Goal: Task Accomplishment & Management: Manage account settings

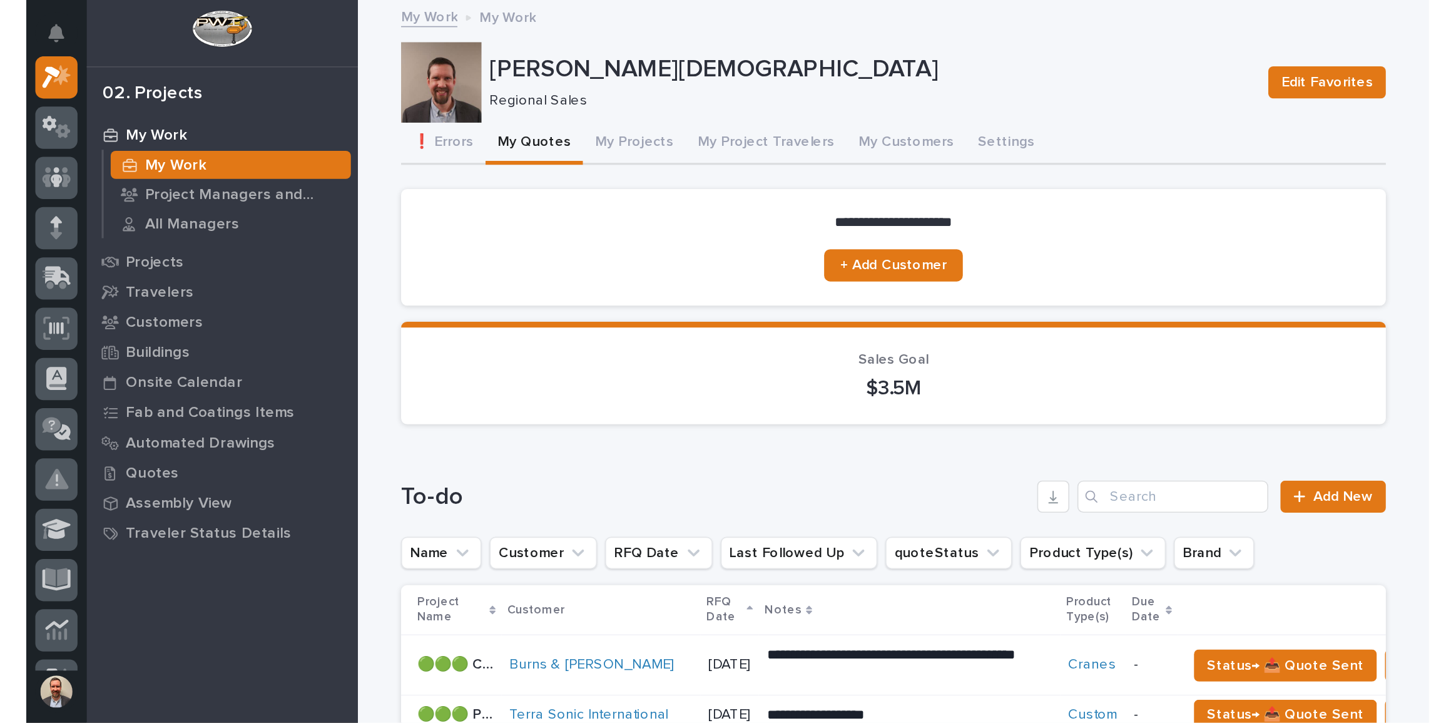
scroll to position [31, 0]
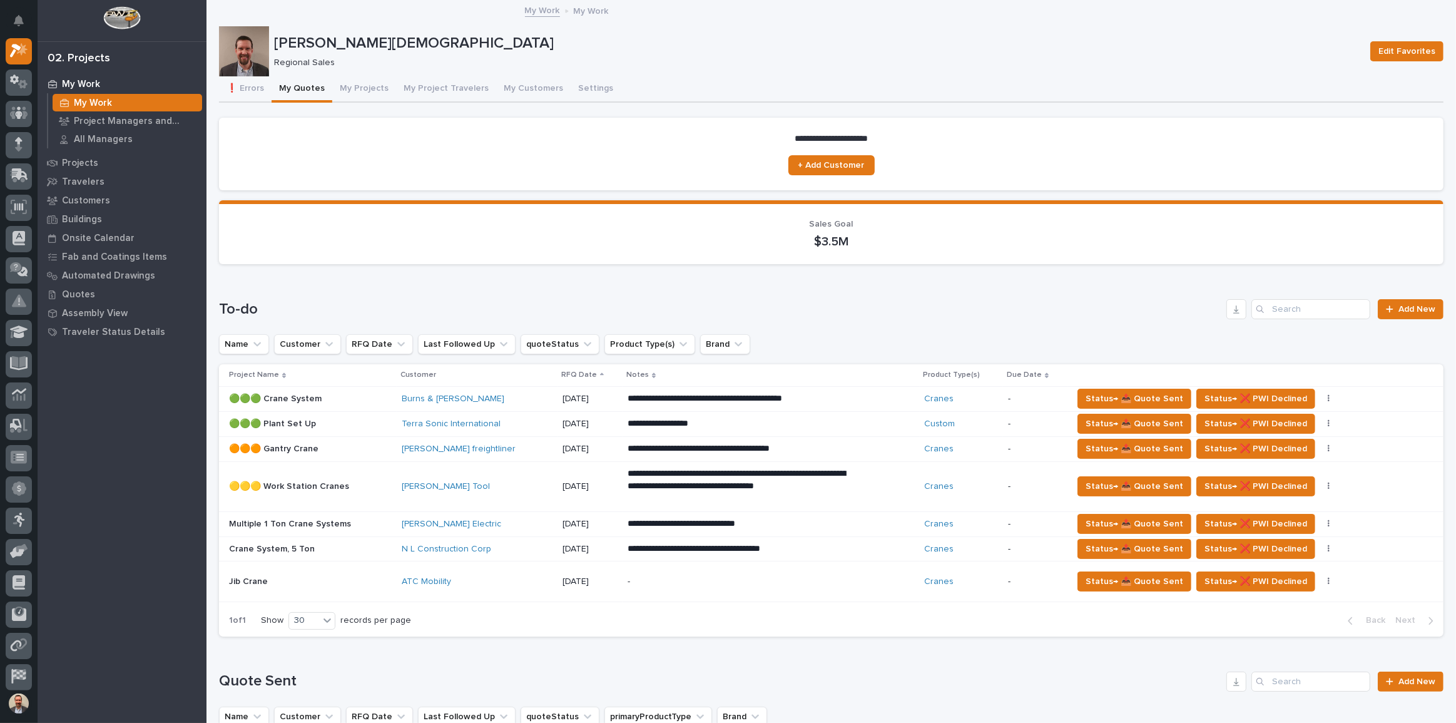
click at [873, 449] on div "**********" at bounding box center [771, 486] width 287 height 48
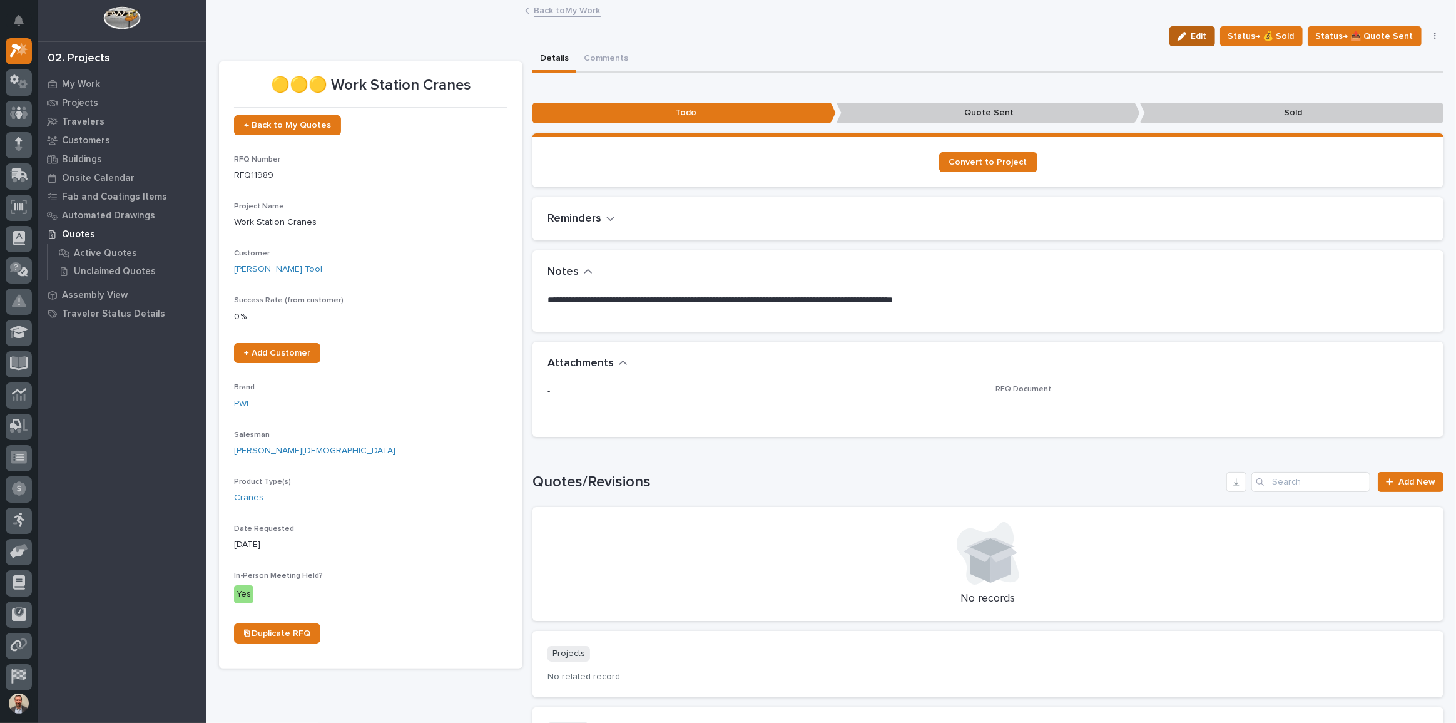
click at [873, 33] on span "Edit" at bounding box center [1200, 36] width 16 height 11
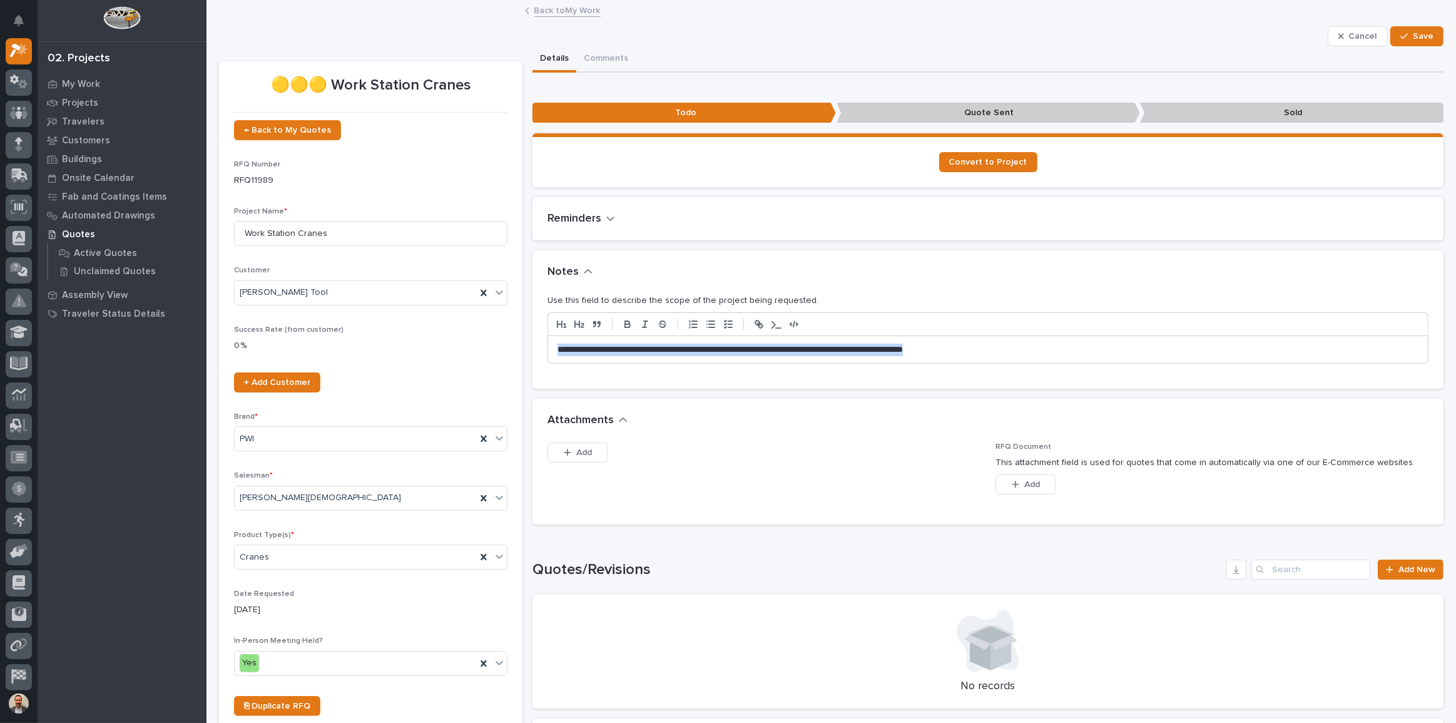
drag, startPoint x: 1020, startPoint y: 349, endPoint x: 417, endPoint y: 327, distance: 603.7
click at [412, 329] on div "🟡🟡🟡 Work Station Cranes ← Back to My Quotes RFQ Number RFQ11989 Project Name * …" at bounding box center [831, 458] width 1225 height 824
click at [873, 31] on span "Save" at bounding box center [1423, 36] width 21 height 11
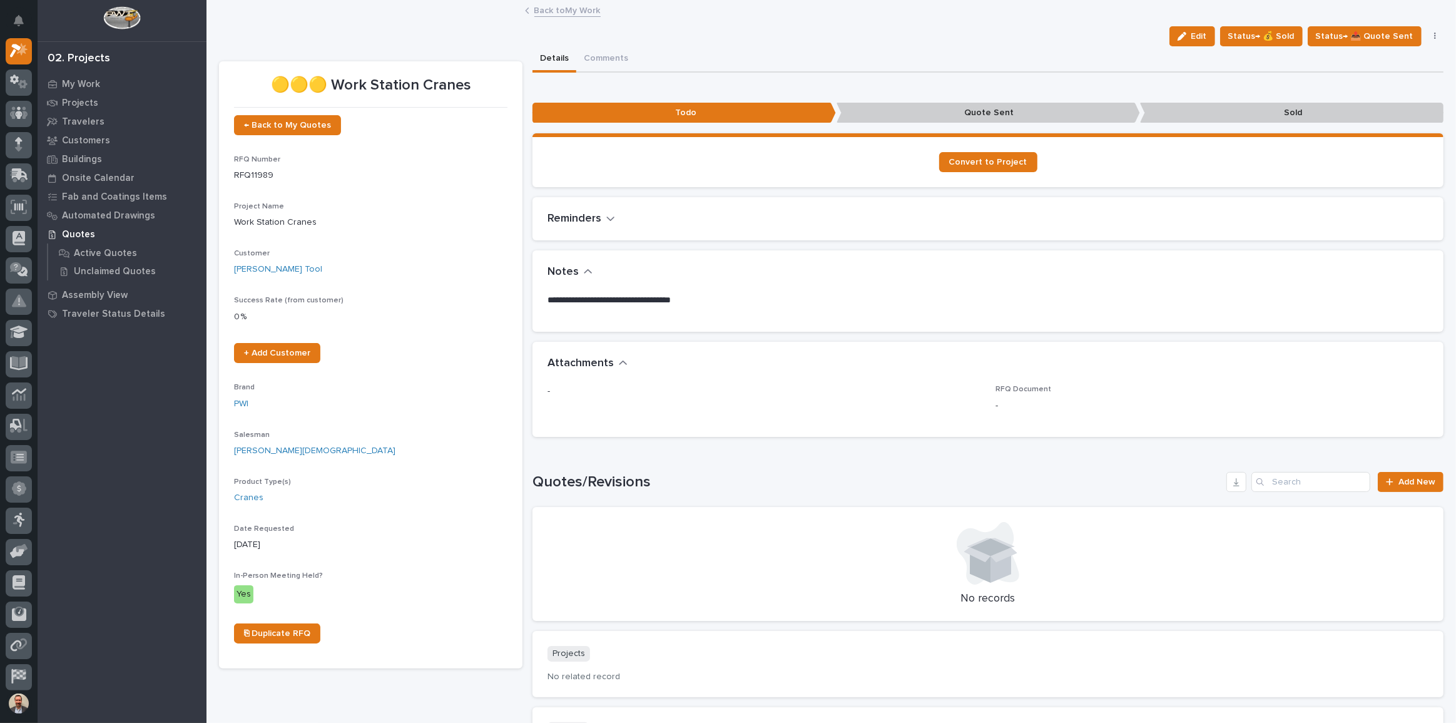
click at [873, 34] on icon "button" at bounding box center [1435, 36] width 3 height 9
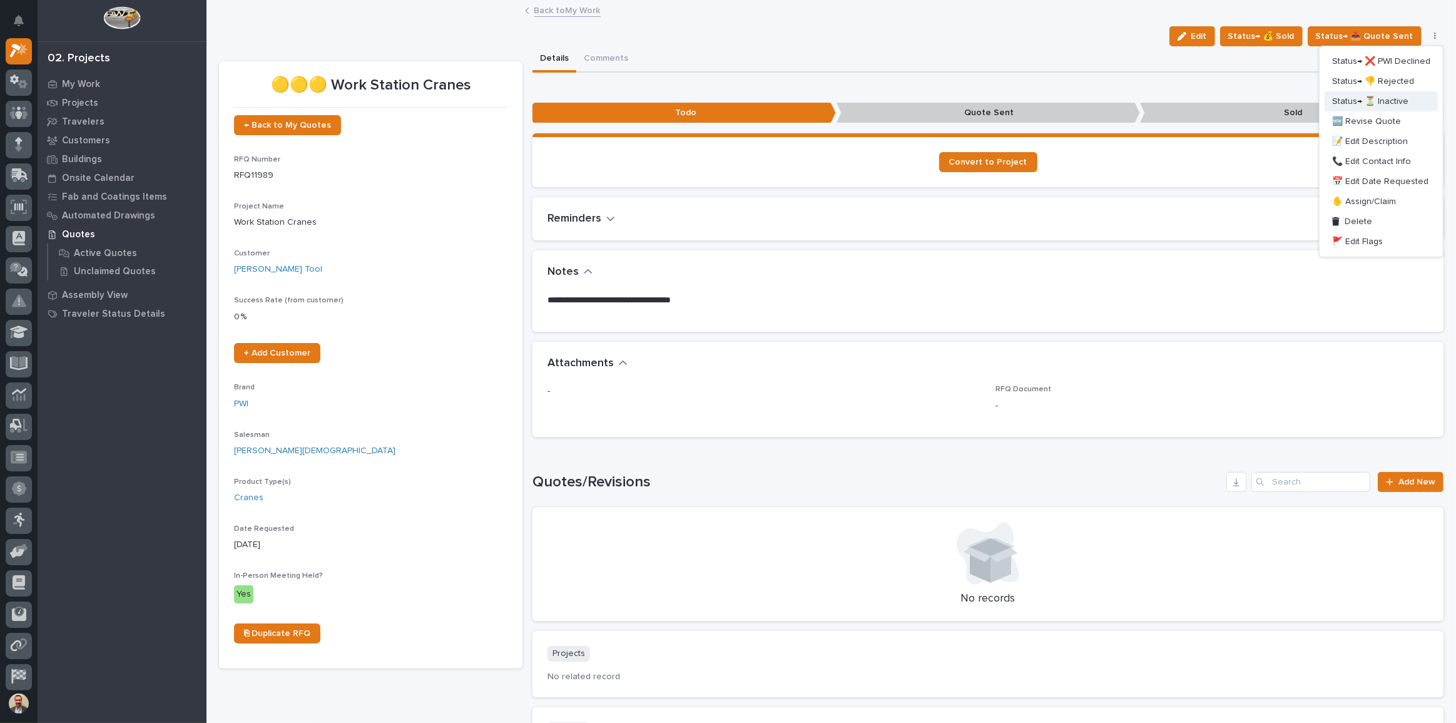
click at [873, 99] on button "Status→ ⏳ Inactive" at bounding box center [1381, 101] width 113 height 20
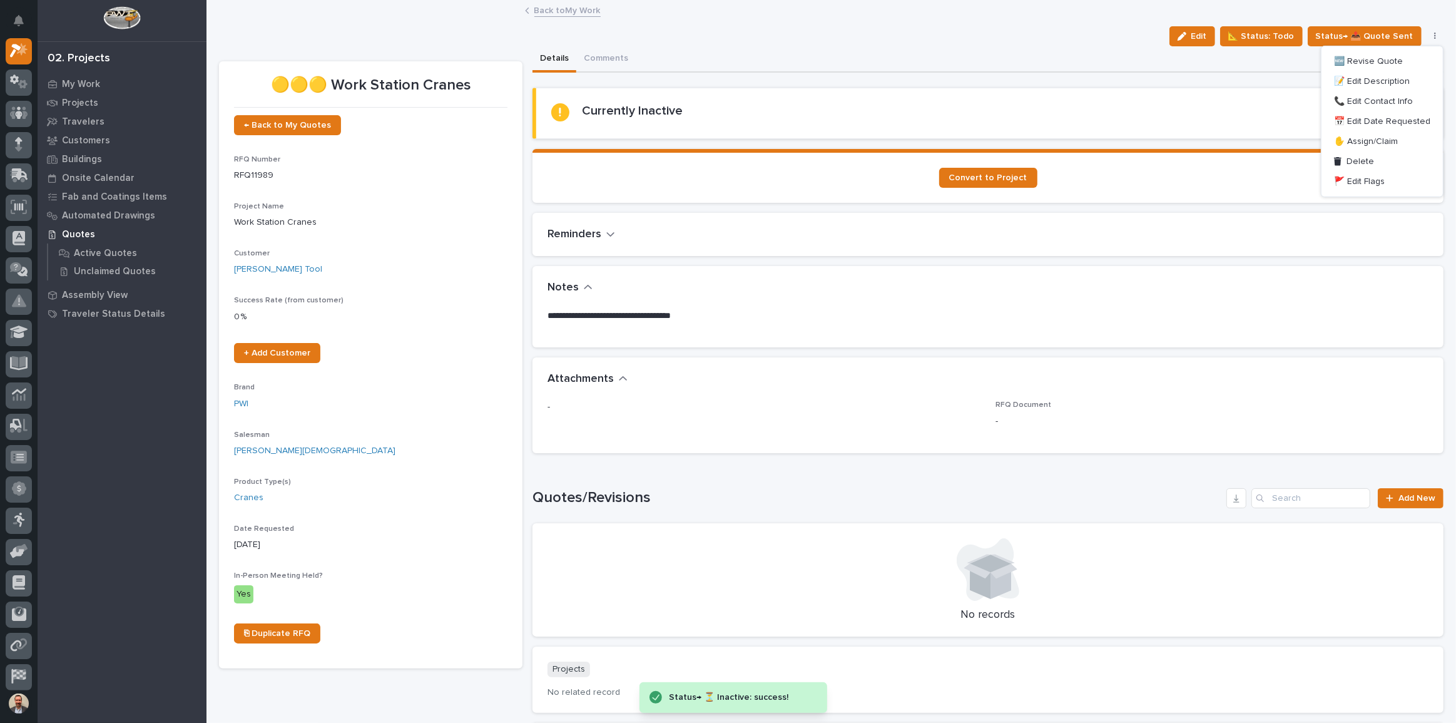
click at [554, 3] on link "Back to My Work" at bounding box center [567, 10] width 66 height 14
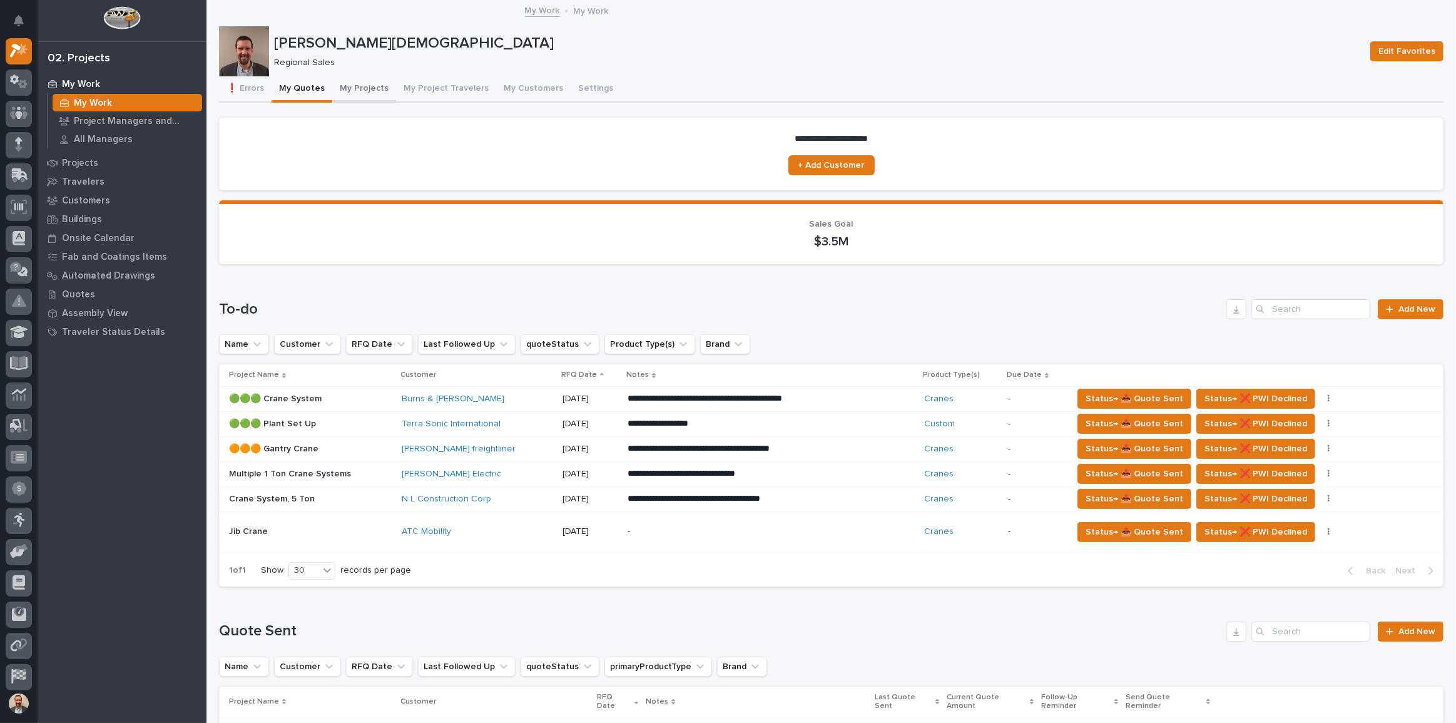
click at [364, 90] on button "My Projects" at bounding box center [364, 89] width 64 height 26
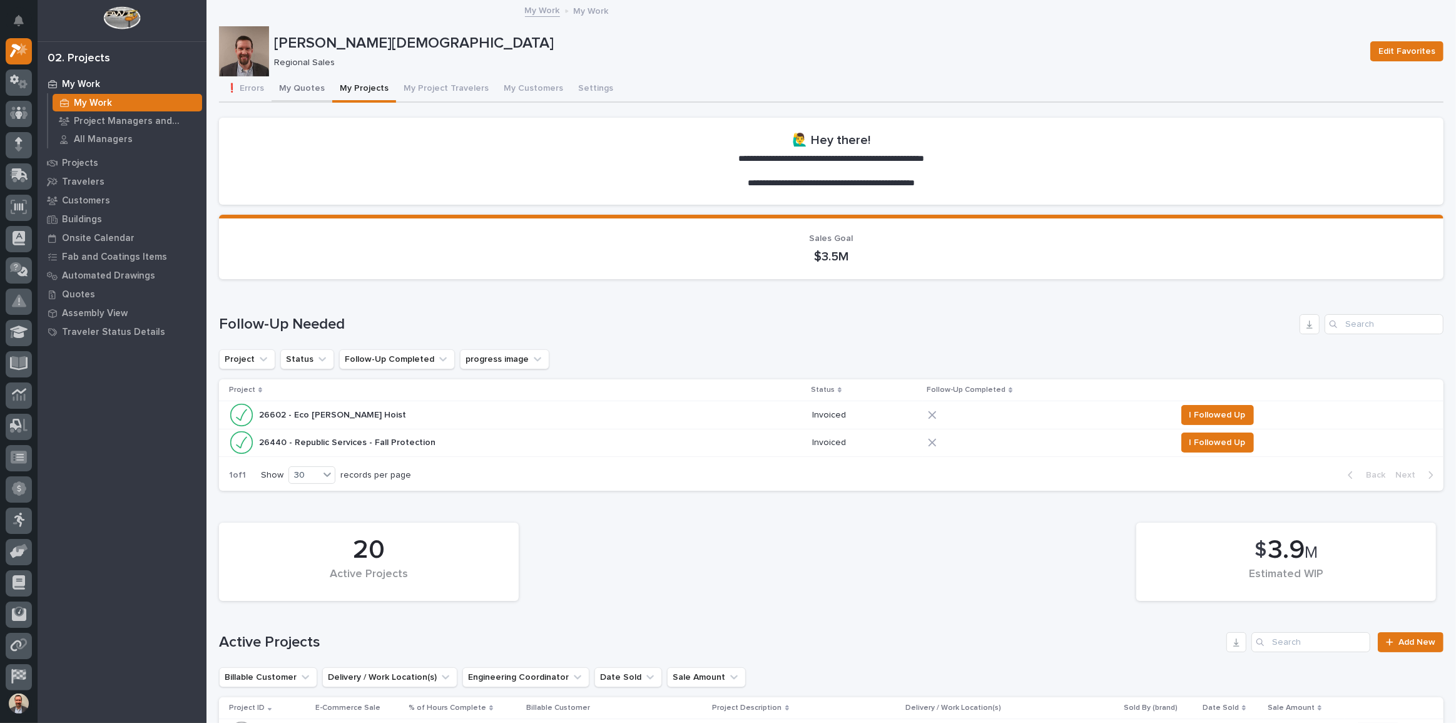
click at [239, 86] on button "❗ Errors" at bounding box center [245, 89] width 53 height 26
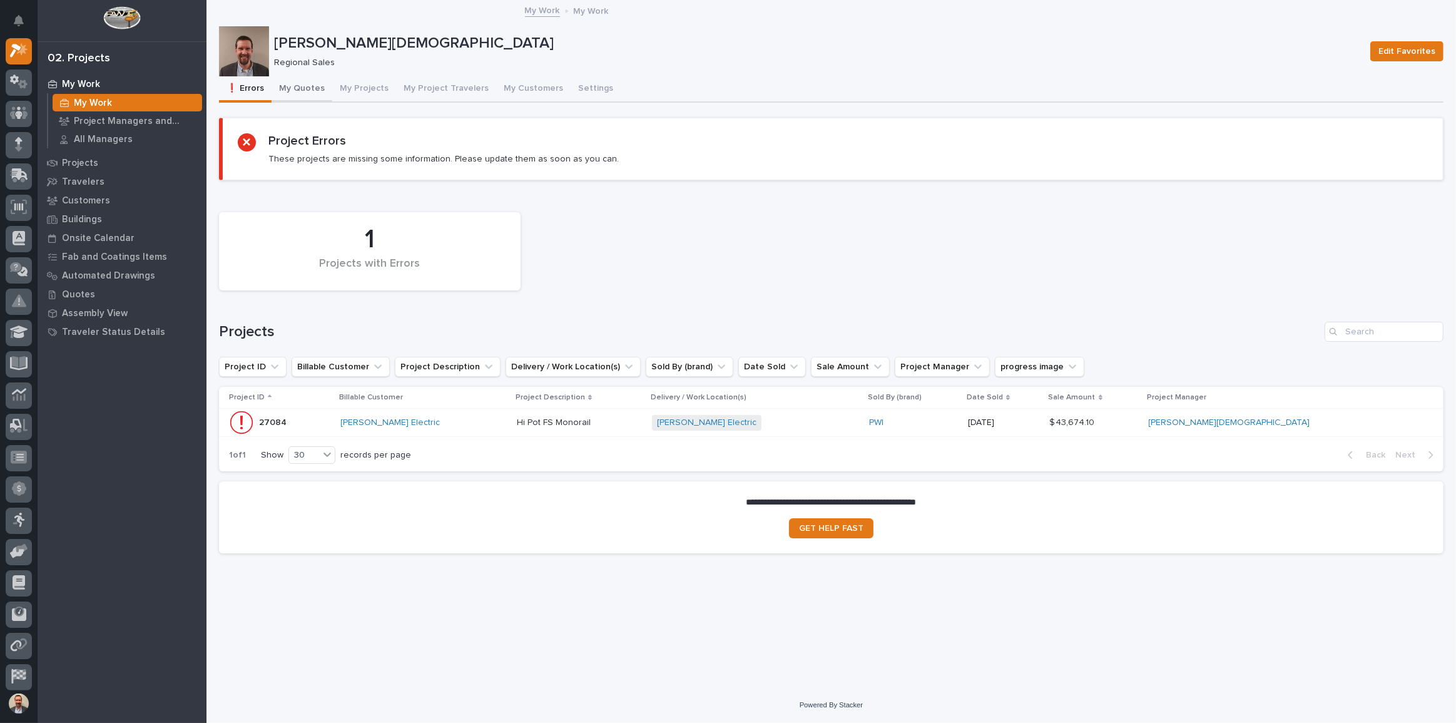
click at [299, 86] on button "My Quotes" at bounding box center [302, 89] width 61 height 26
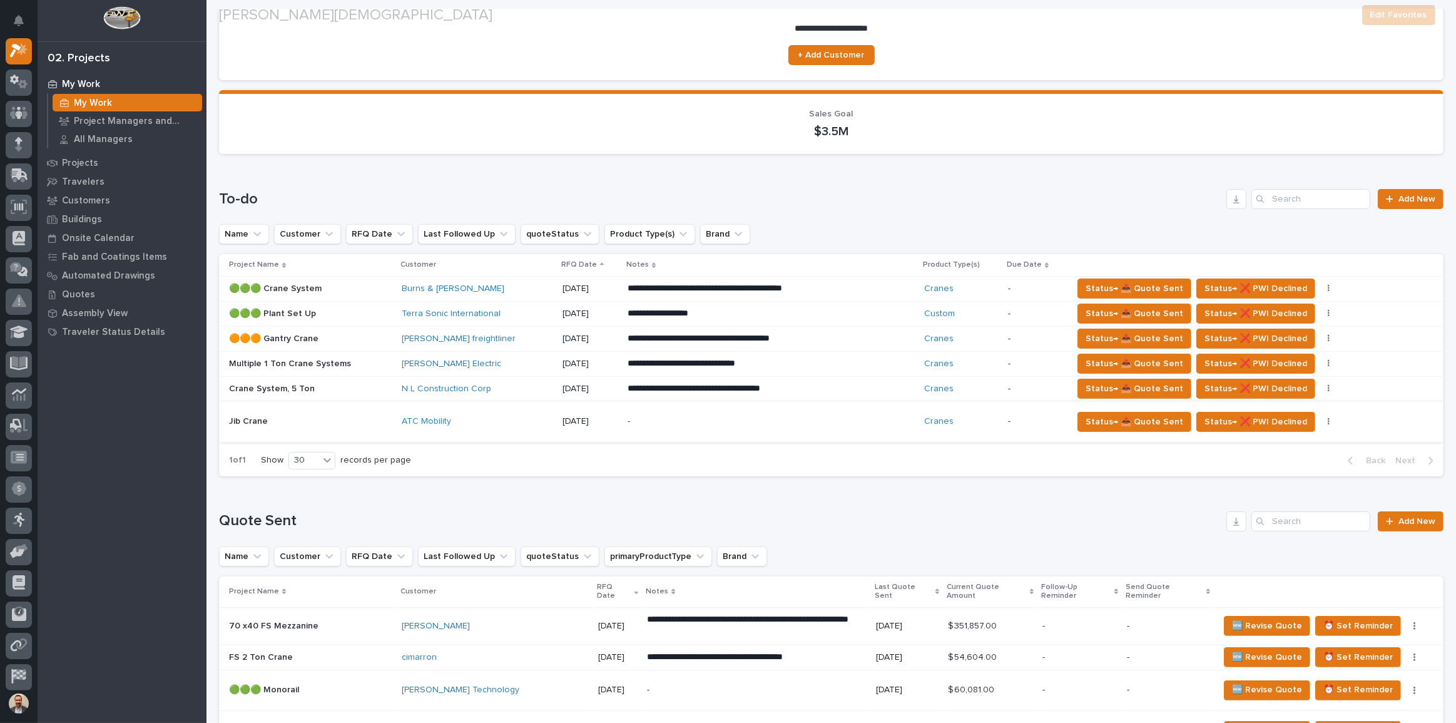
scroll to position [113, 0]
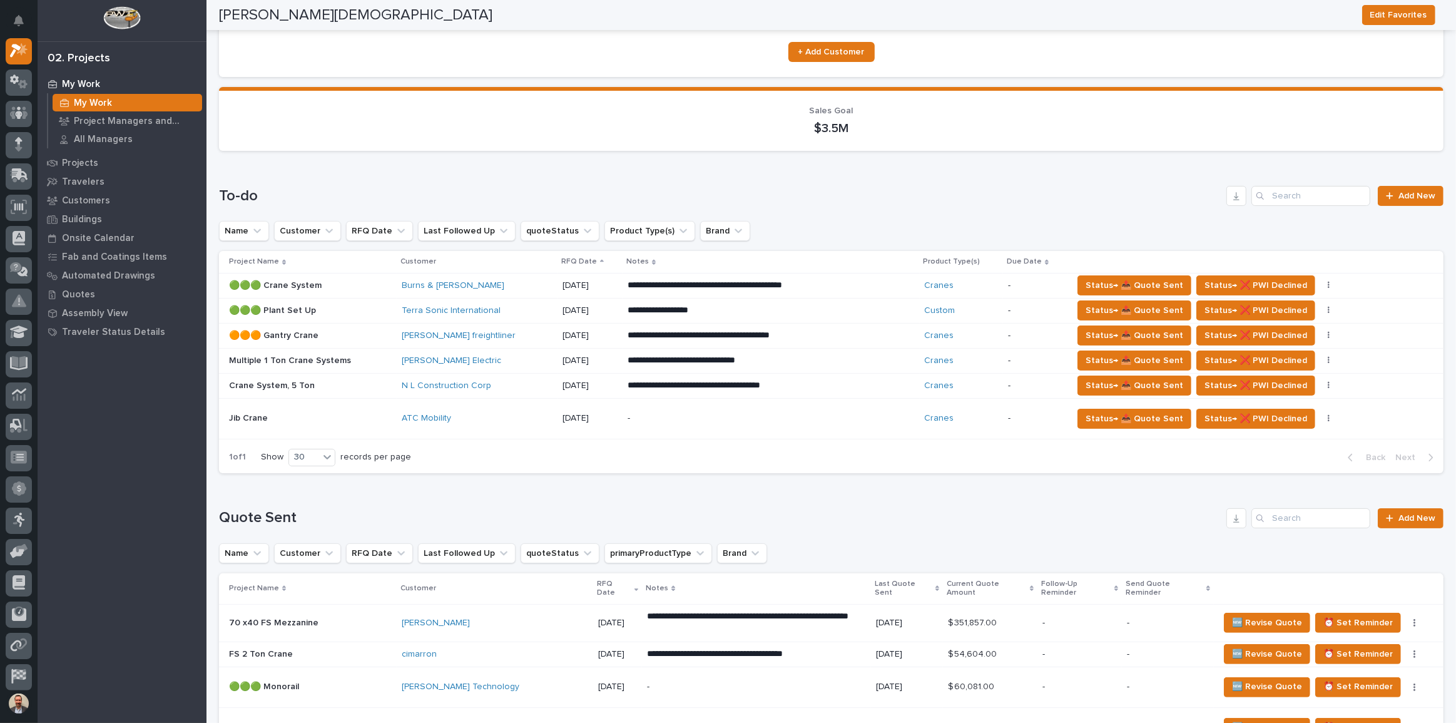
click at [827, 356] on p "**********" at bounding box center [737, 360] width 219 height 13
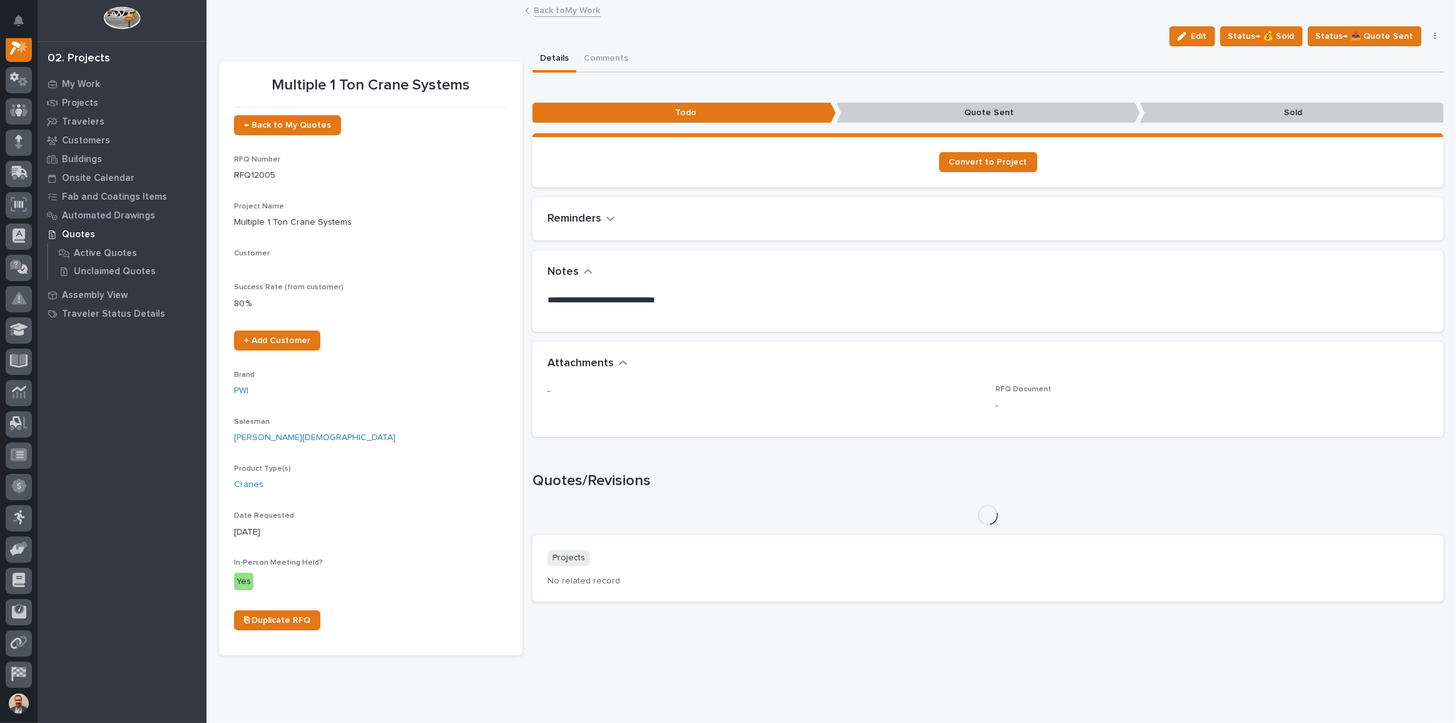
scroll to position [31, 0]
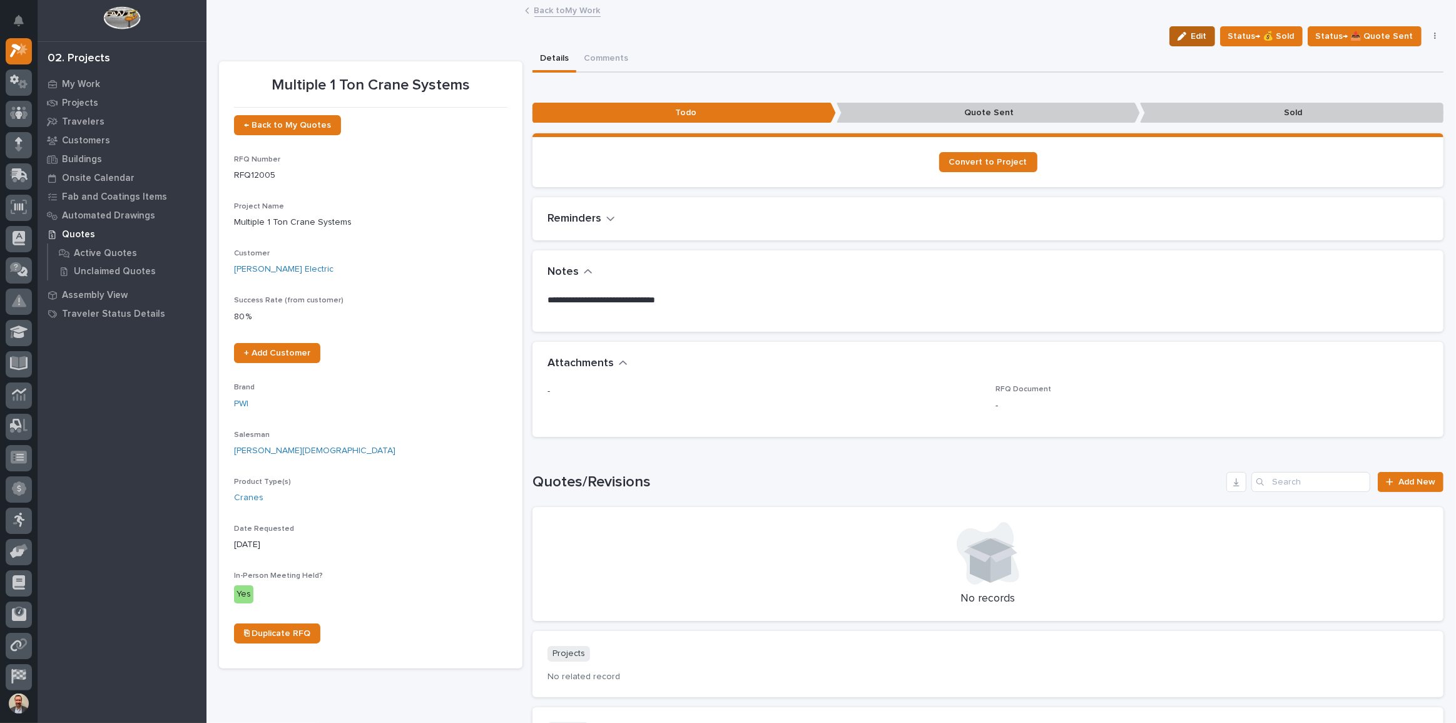
click at [873, 29] on button "Edit" at bounding box center [1193, 36] width 46 height 20
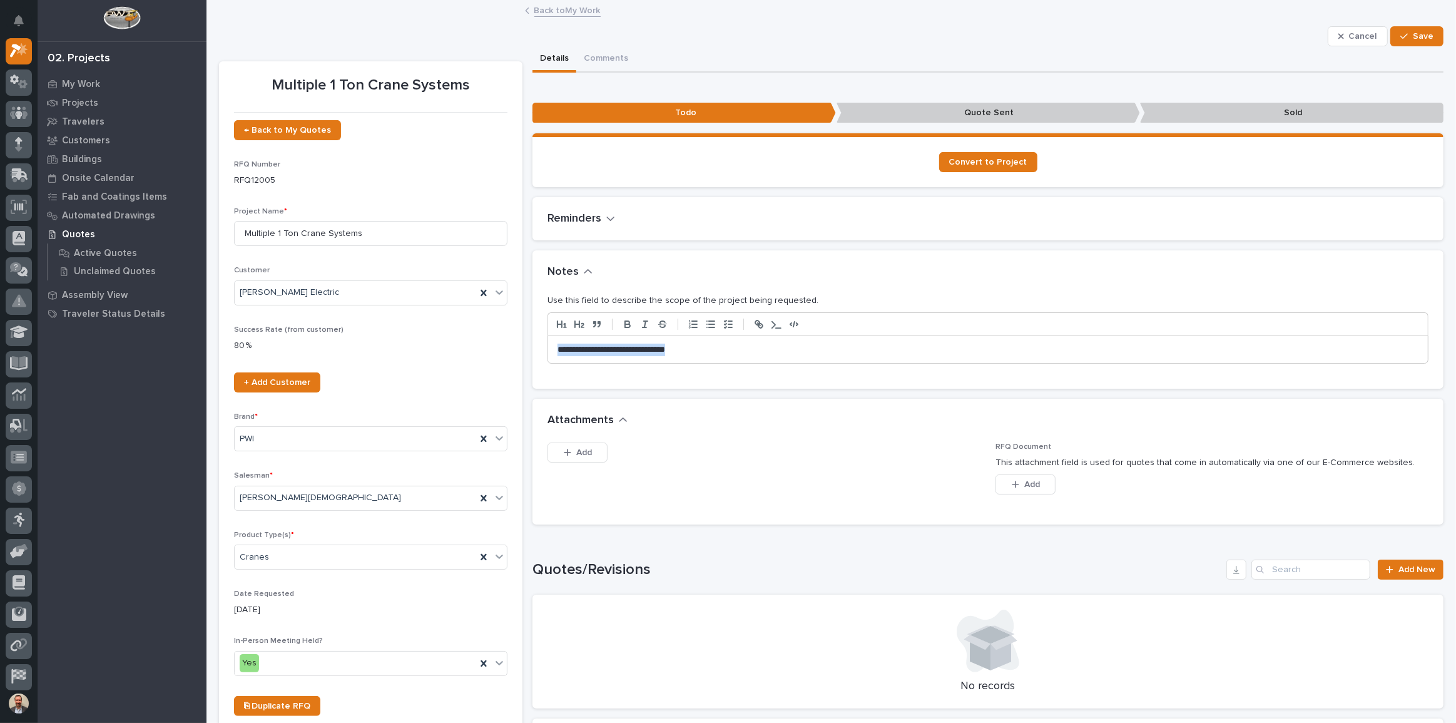
drag, startPoint x: 689, startPoint y: 349, endPoint x: 447, endPoint y: 322, distance: 243.0
click at [447, 322] on div "Multiple 1 Ton Crane Systems ← Back to My Quotes RFQ Number RFQ12005 Project Na…" at bounding box center [831, 500] width 1225 height 909
click at [873, 27] on button "Save" at bounding box center [1417, 36] width 53 height 20
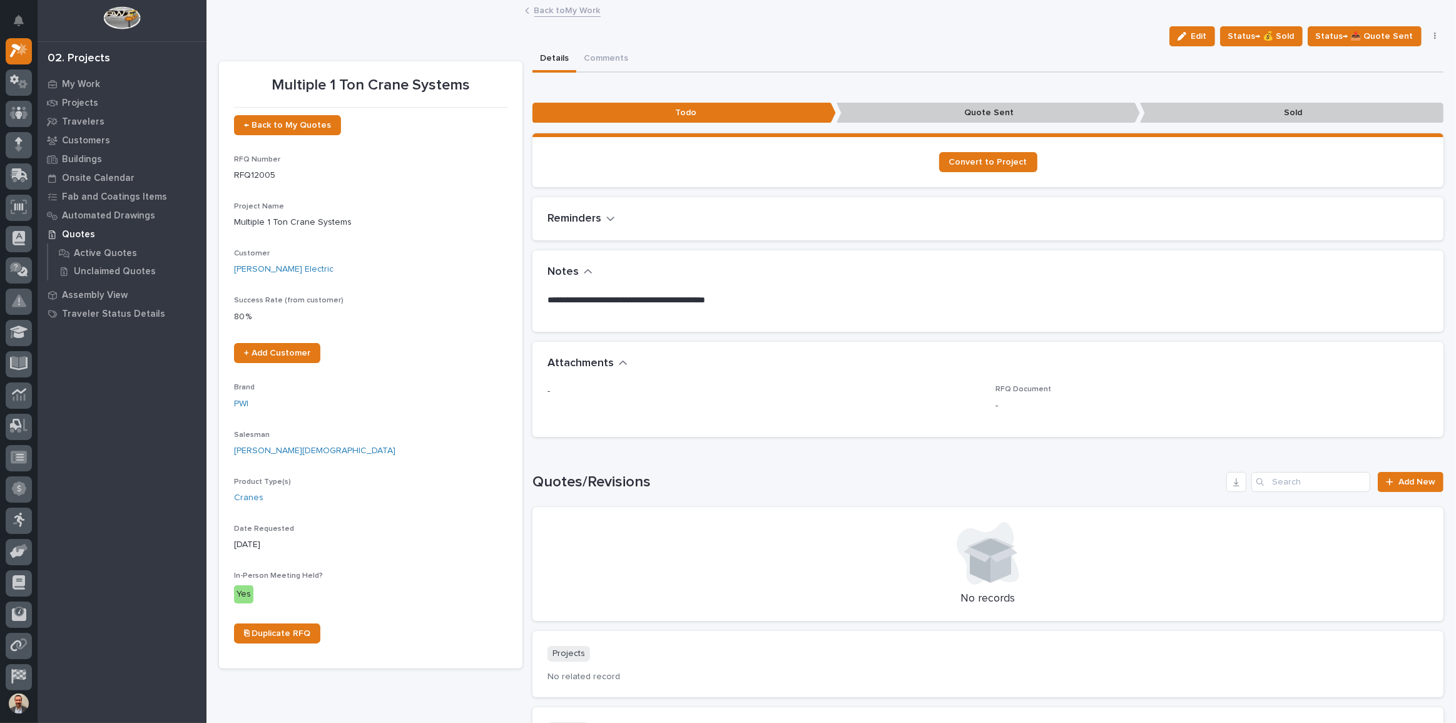
click at [562, 8] on link "Back to My Work" at bounding box center [567, 10] width 66 height 14
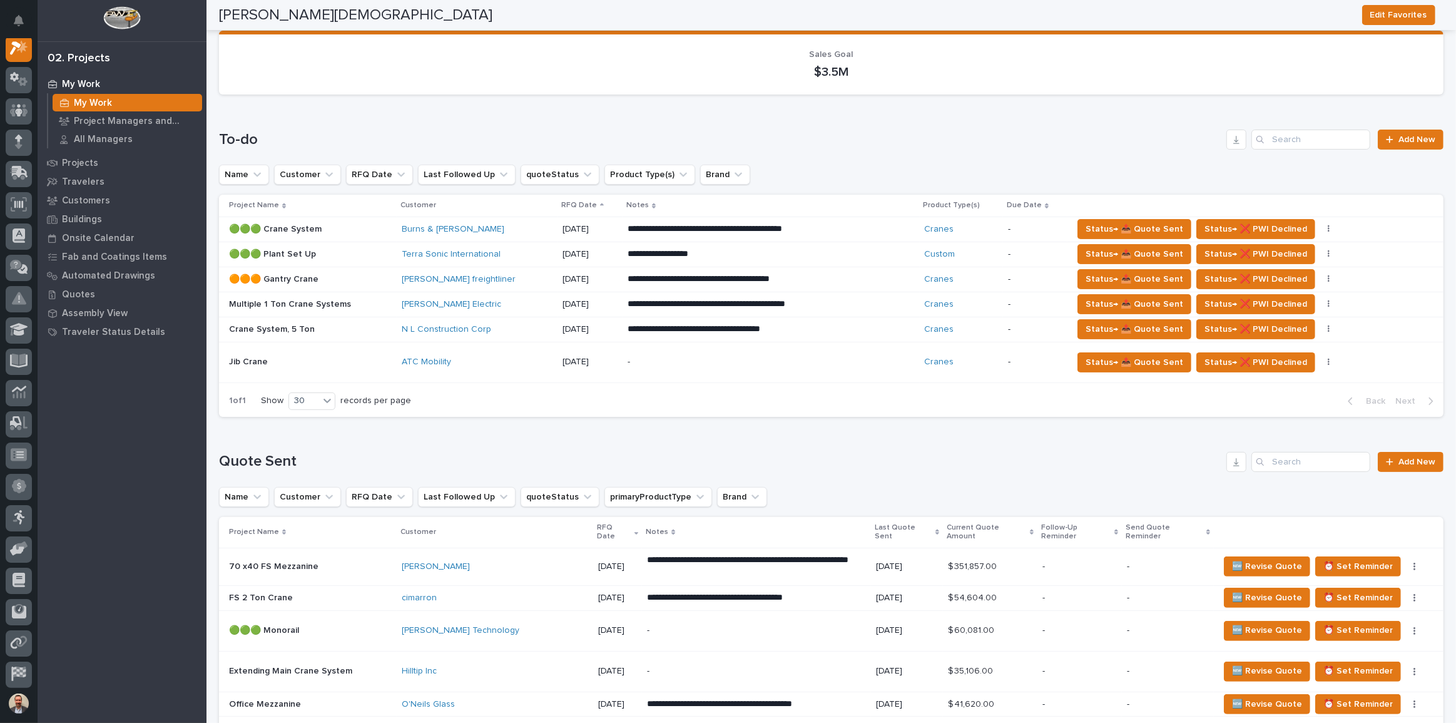
scroll to position [170, 0]
click at [668, 356] on p "-" at bounding box center [737, 361] width 219 height 11
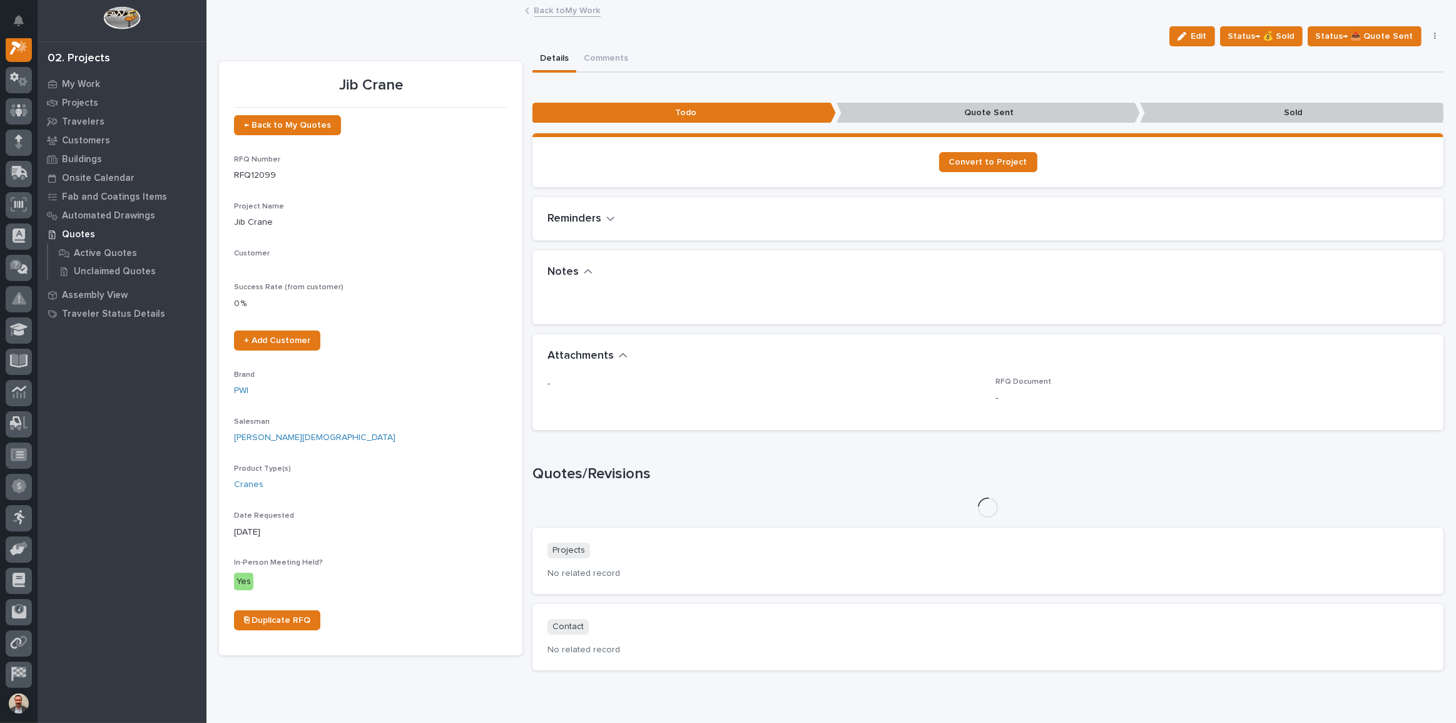
scroll to position [31, 0]
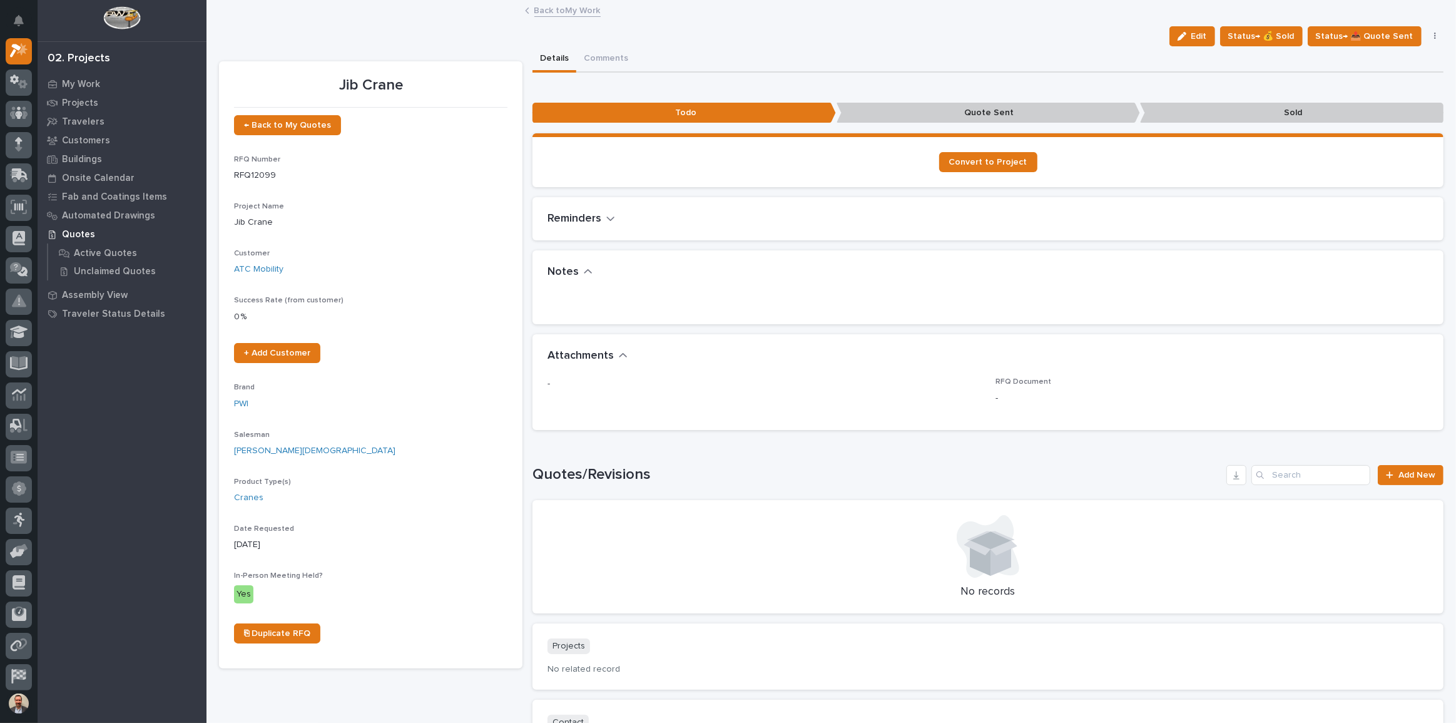
click at [873, 39] on icon "button" at bounding box center [1182, 36] width 9 height 9
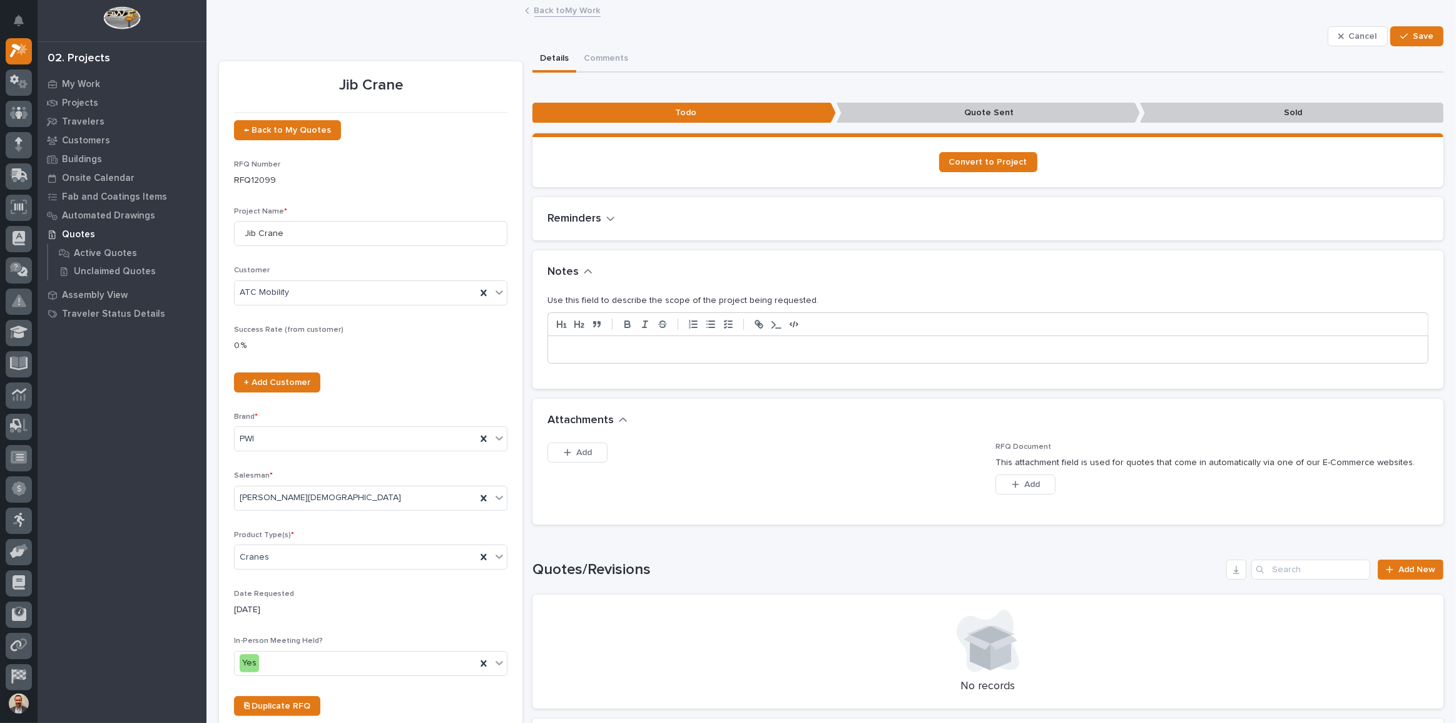
click at [757, 345] on p at bounding box center [988, 350] width 861 height 13
click at [873, 34] on div "button" at bounding box center [1407, 36] width 13 height 9
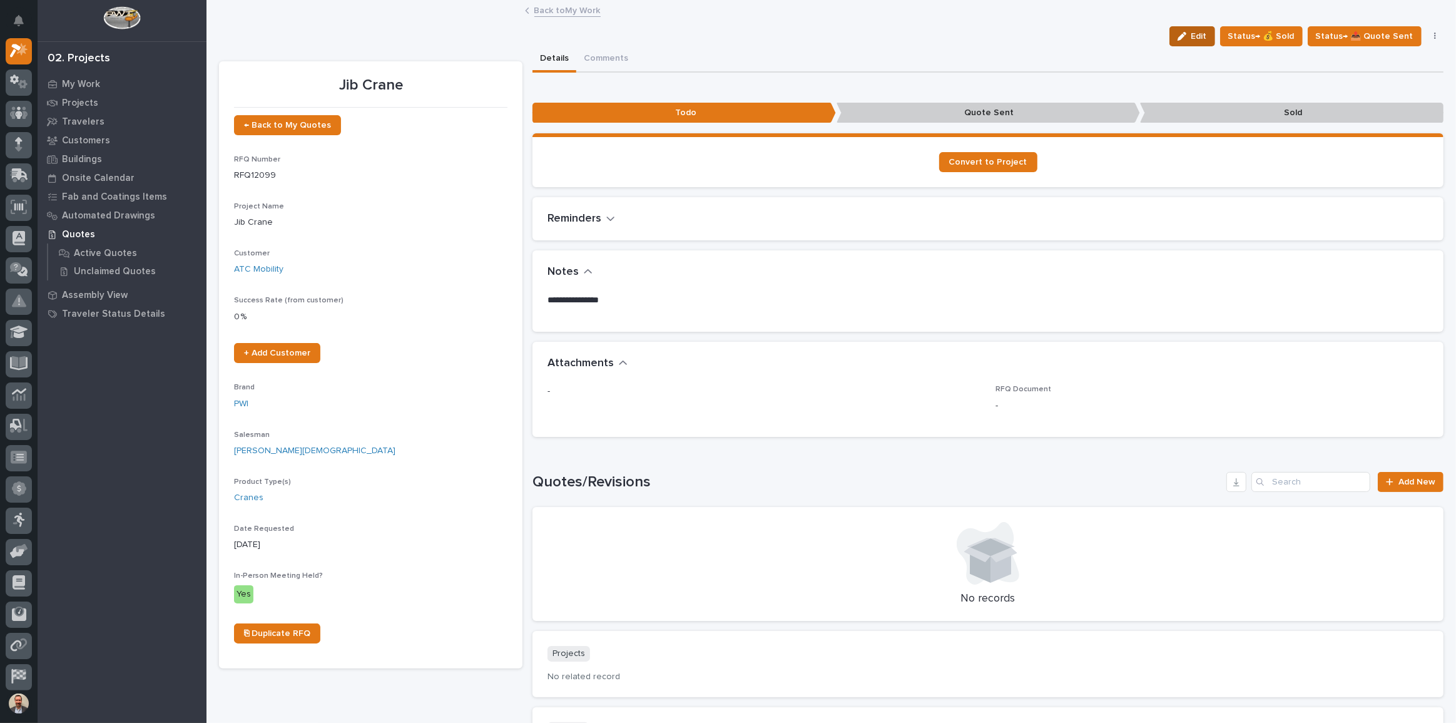
click at [873, 35] on icon "button" at bounding box center [1182, 36] width 9 height 9
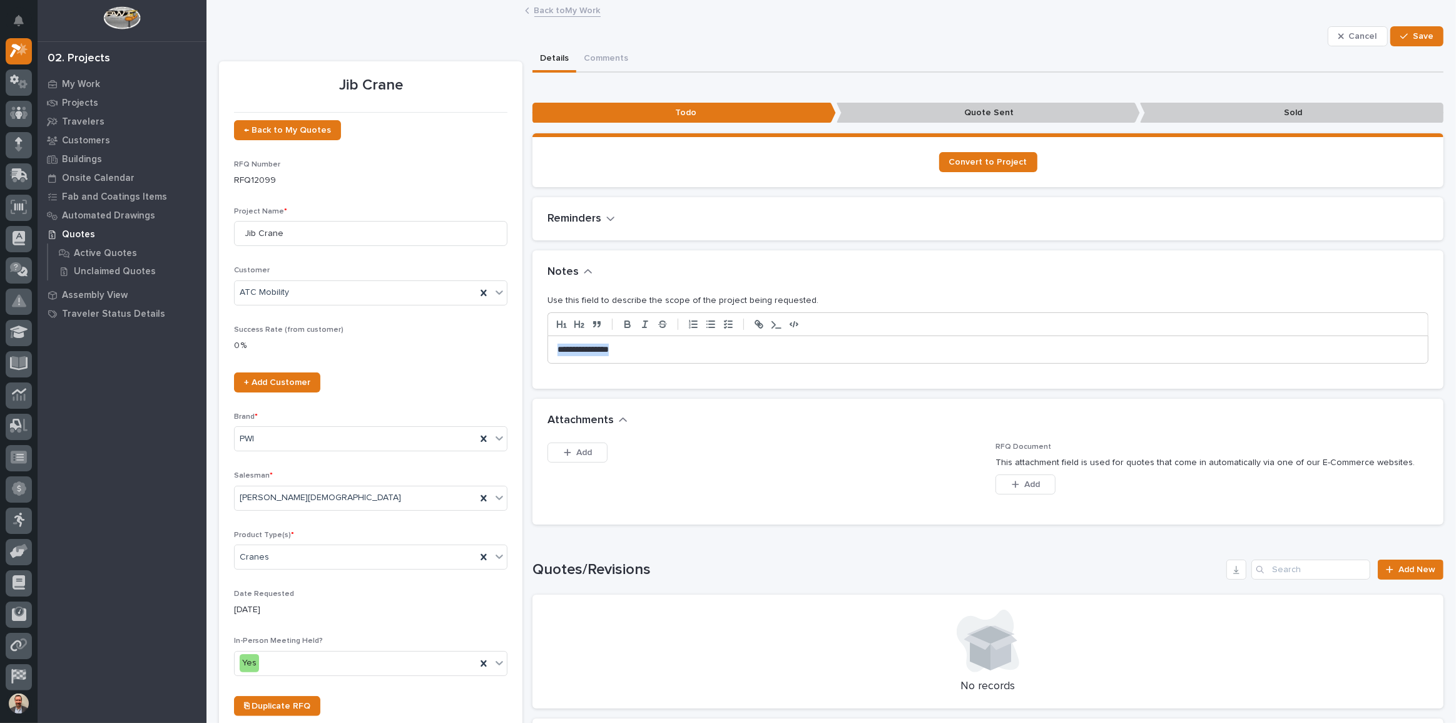
drag, startPoint x: 635, startPoint y: 348, endPoint x: 457, endPoint y: 334, distance: 178.9
click at [457, 334] on div "Jib Crane ← Back to My Quotes RFQ Number RFQ12099 Project Name * Jib Crane Cust…" at bounding box center [831, 458] width 1225 height 824
click at [873, 29] on button "Save" at bounding box center [1417, 36] width 53 height 20
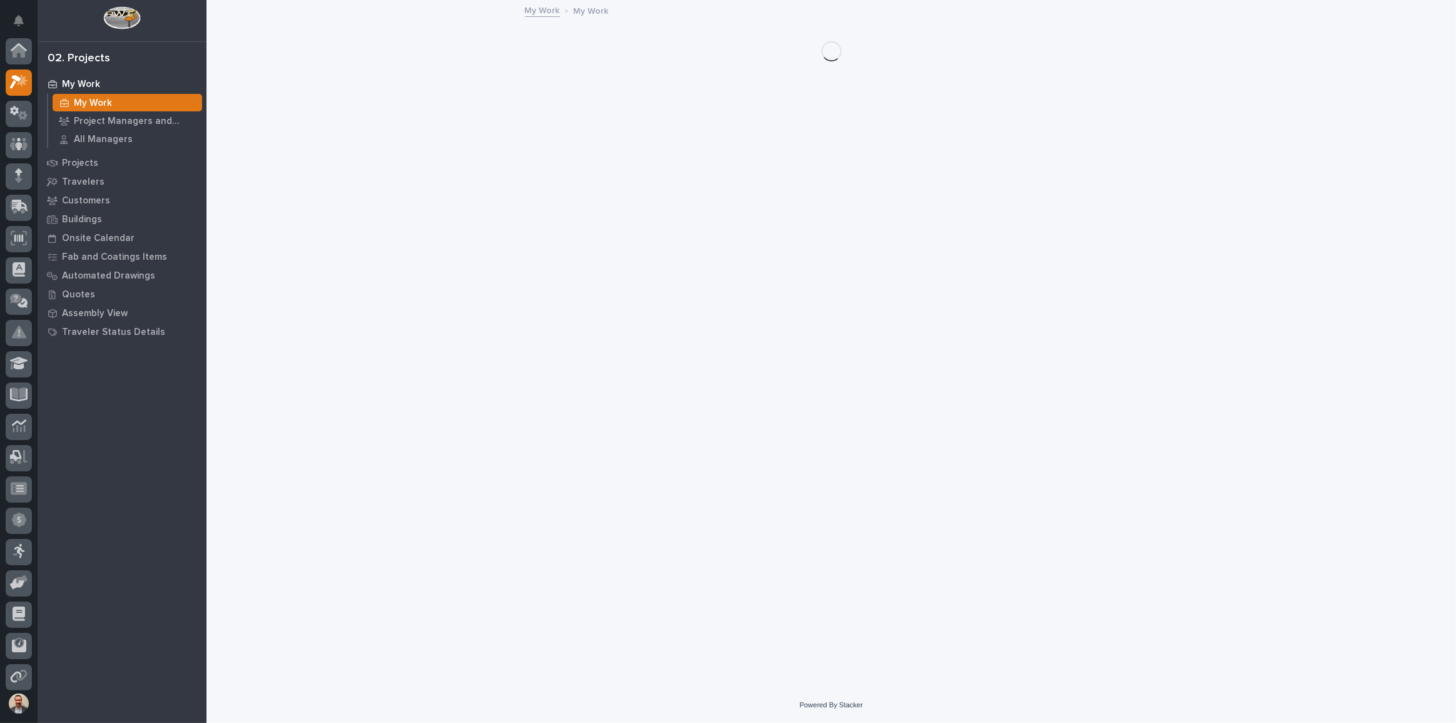
scroll to position [34, 0]
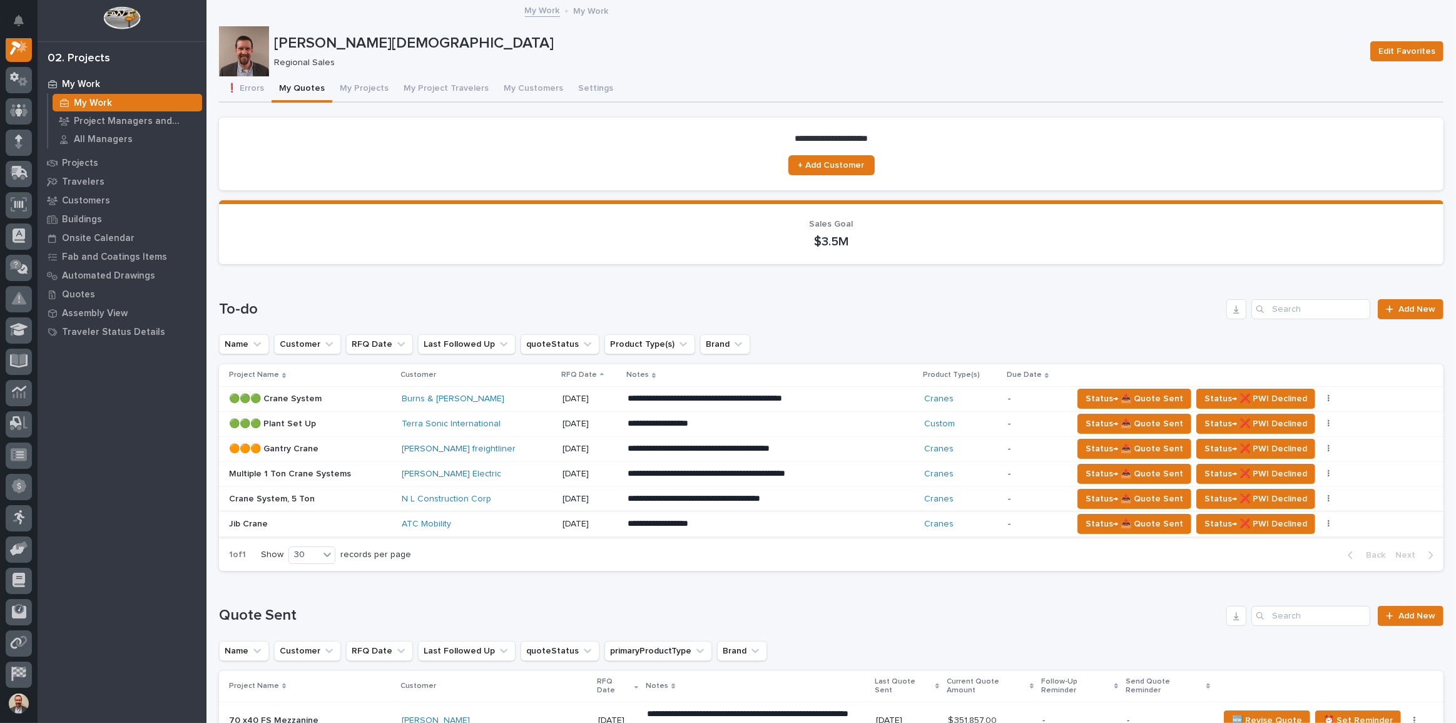
click at [873, 449] on icon "button" at bounding box center [1329, 524] width 2 height 8
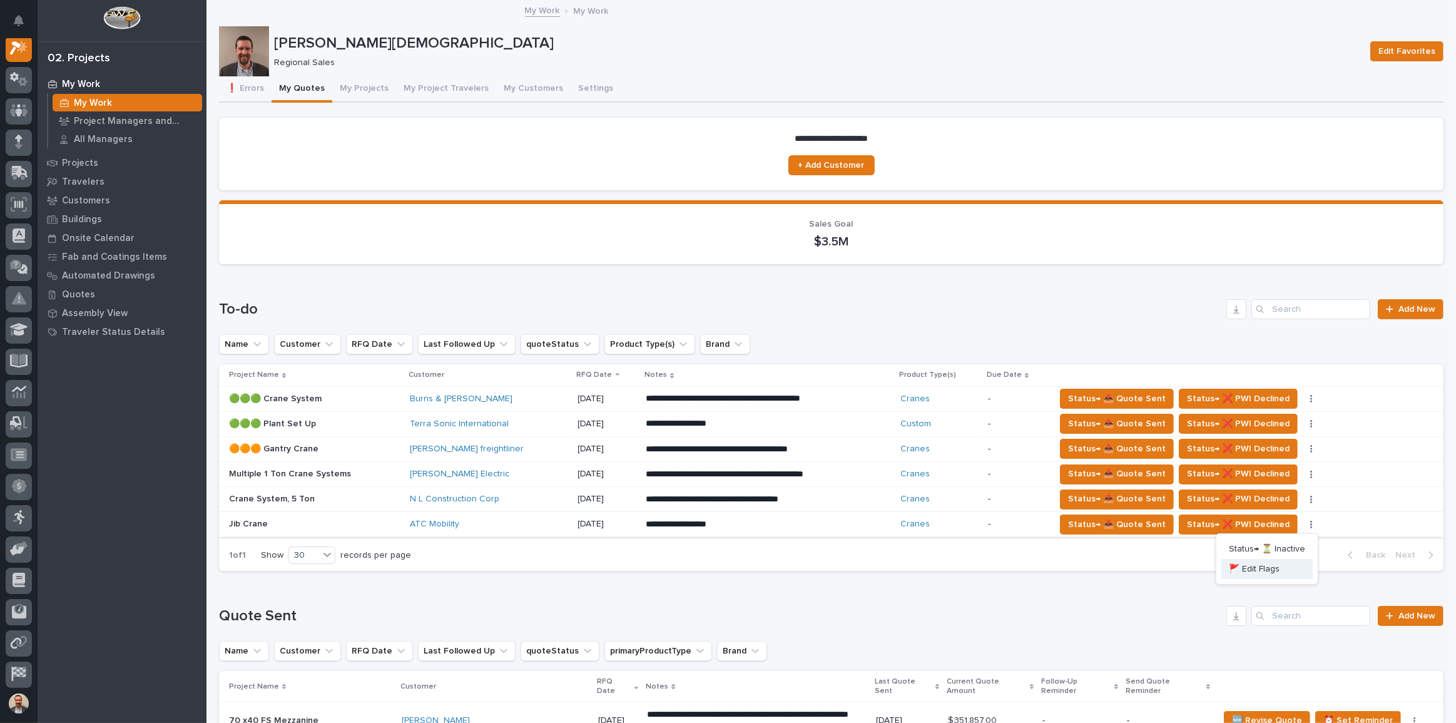
click at [873, 449] on button "🚩 Edit Flags" at bounding box center [1267, 569] width 91 height 20
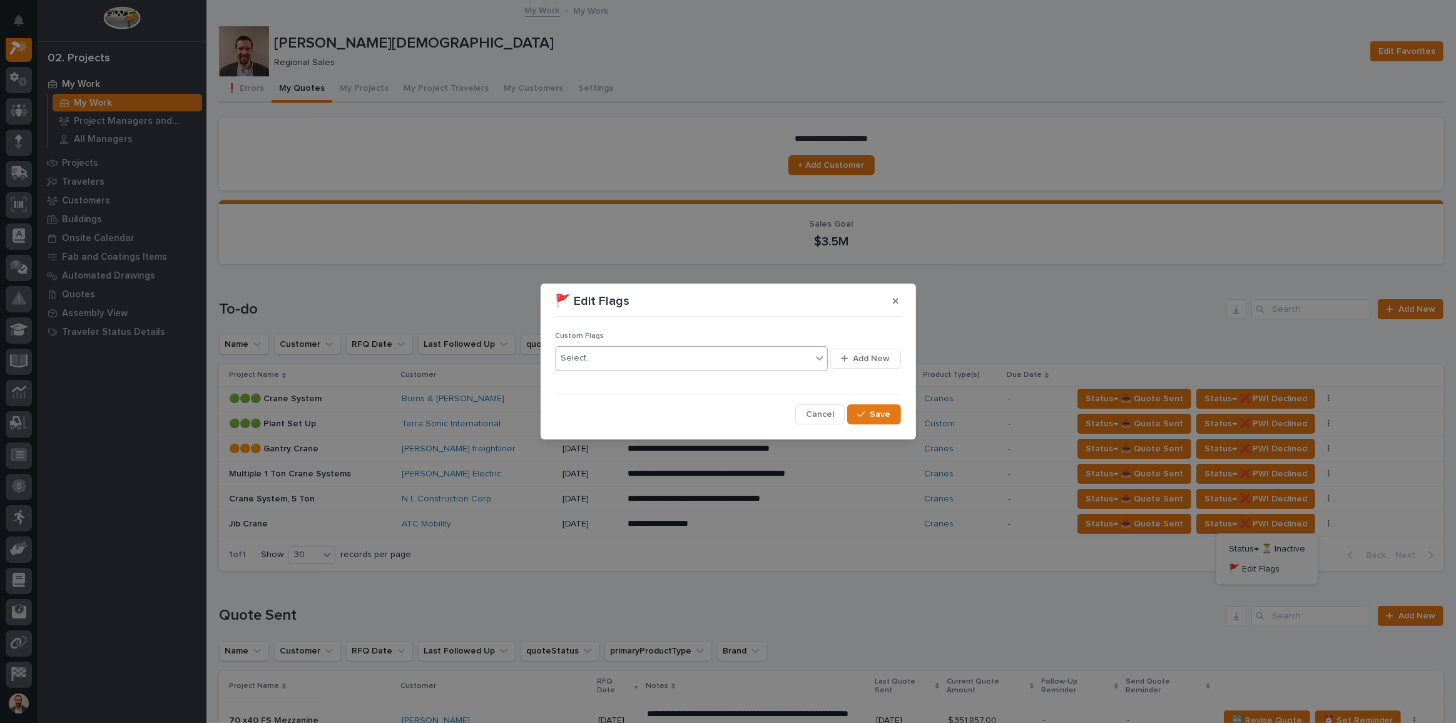
click at [822, 354] on icon at bounding box center [820, 358] width 13 height 13
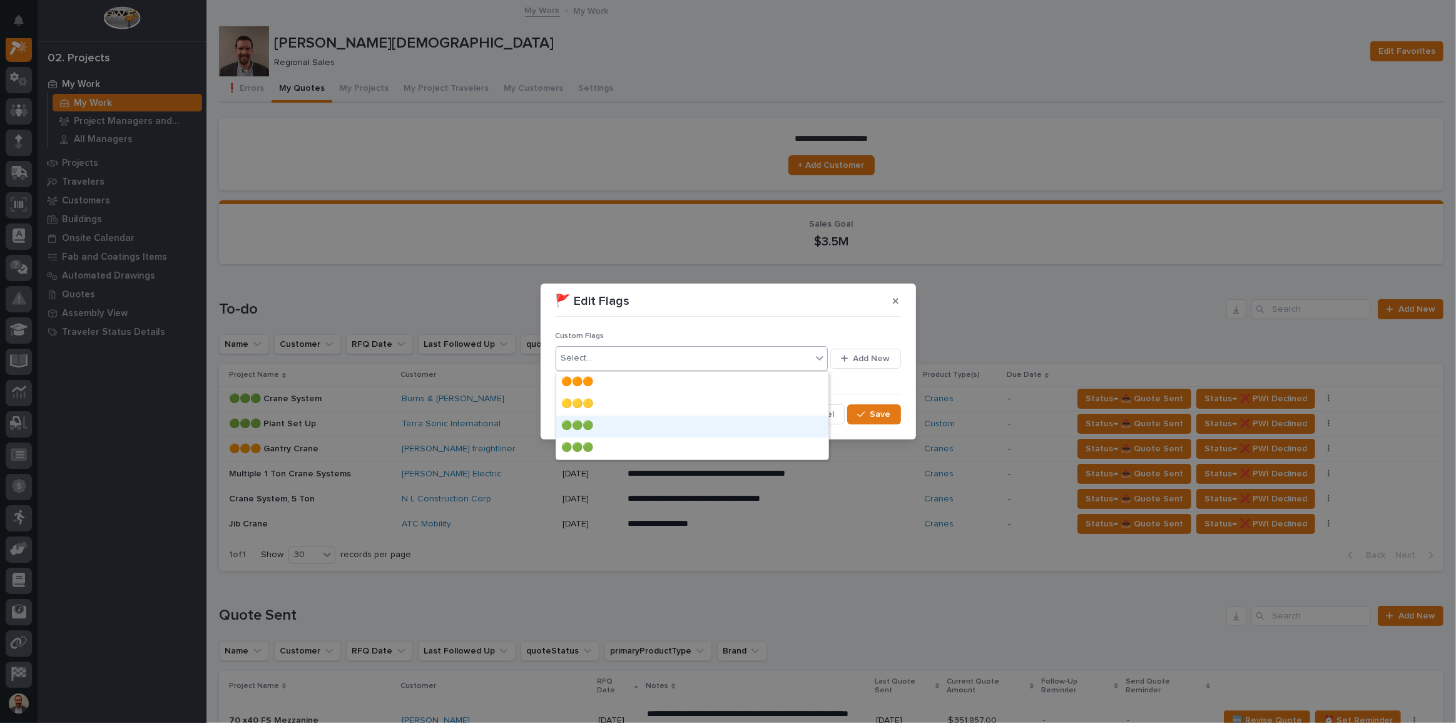
click at [784, 428] on div "🟢🟢🟢" at bounding box center [692, 427] width 272 height 22
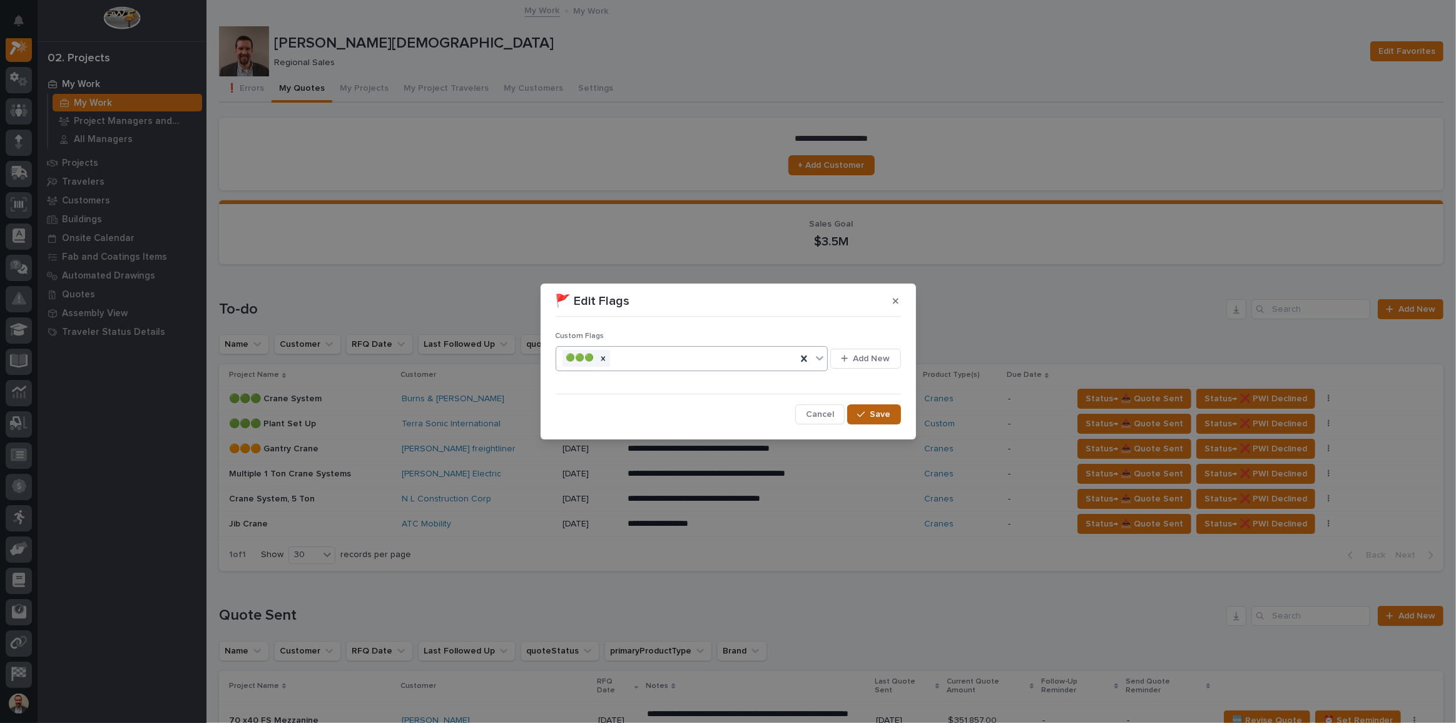
click at [873, 414] on span "Save" at bounding box center [881, 414] width 21 height 11
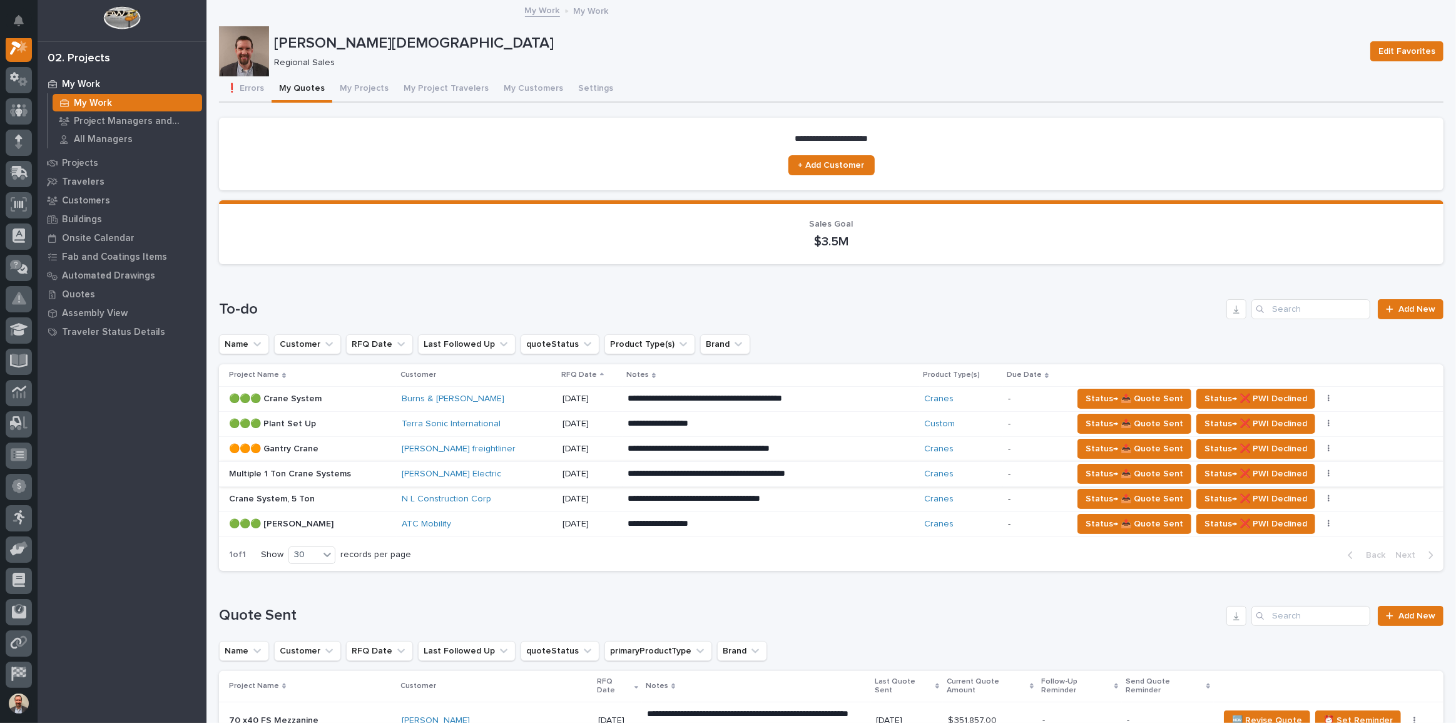
click at [873, 449] on button "button" at bounding box center [1329, 473] width 18 height 9
click at [873, 449] on span "🚩 Edit Flags" at bounding box center [1254, 518] width 51 height 15
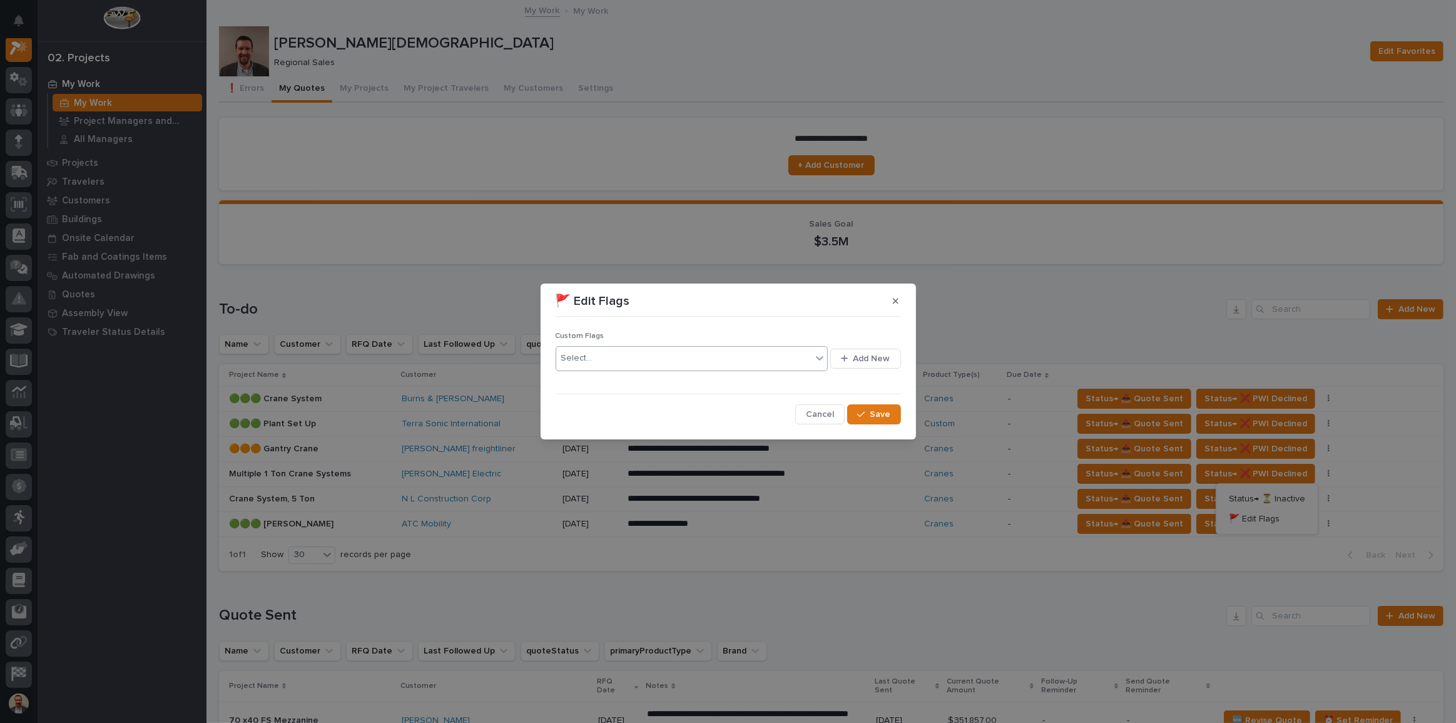
click at [823, 350] on div at bounding box center [819, 358] width 15 height 23
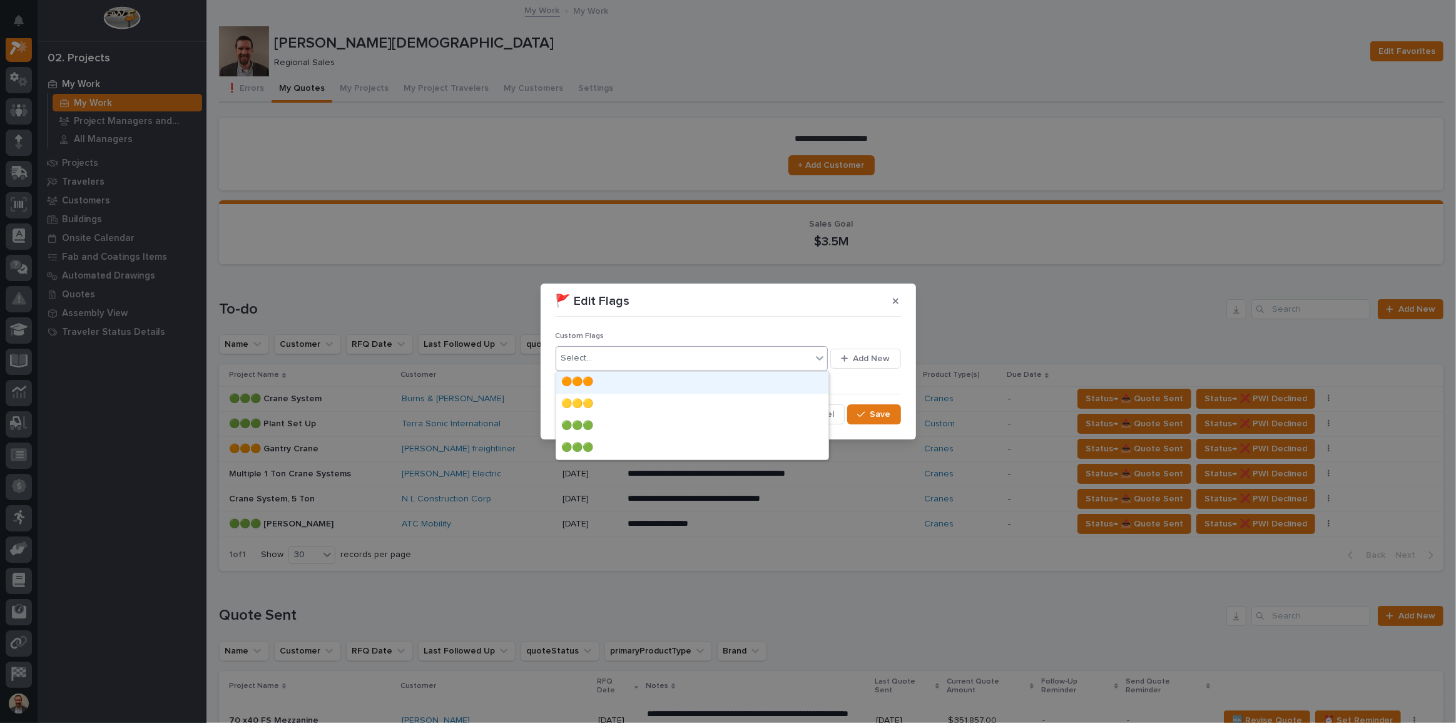
click at [795, 380] on div "🟠🟠🟠" at bounding box center [692, 383] width 272 height 22
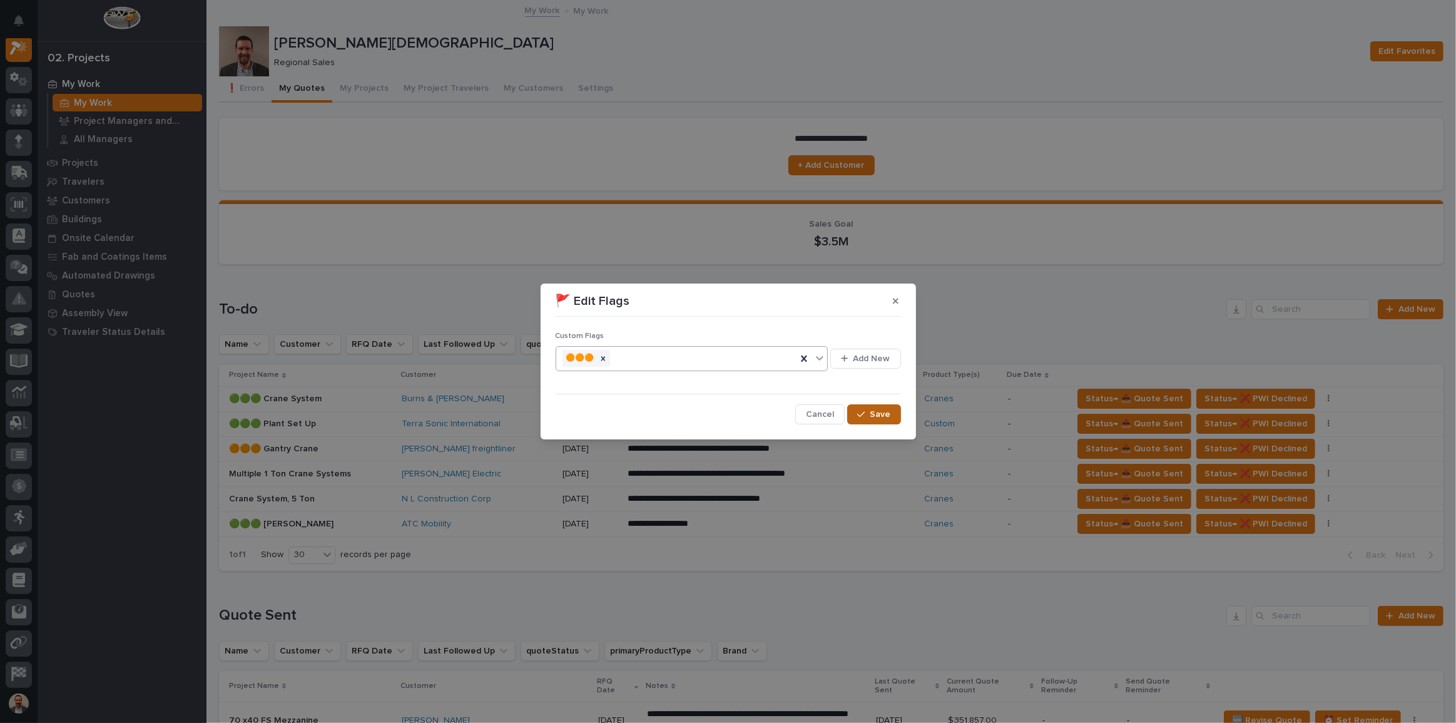
click at [860, 412] on icon "button" at bounding box center [861, 414] width 8 height 9
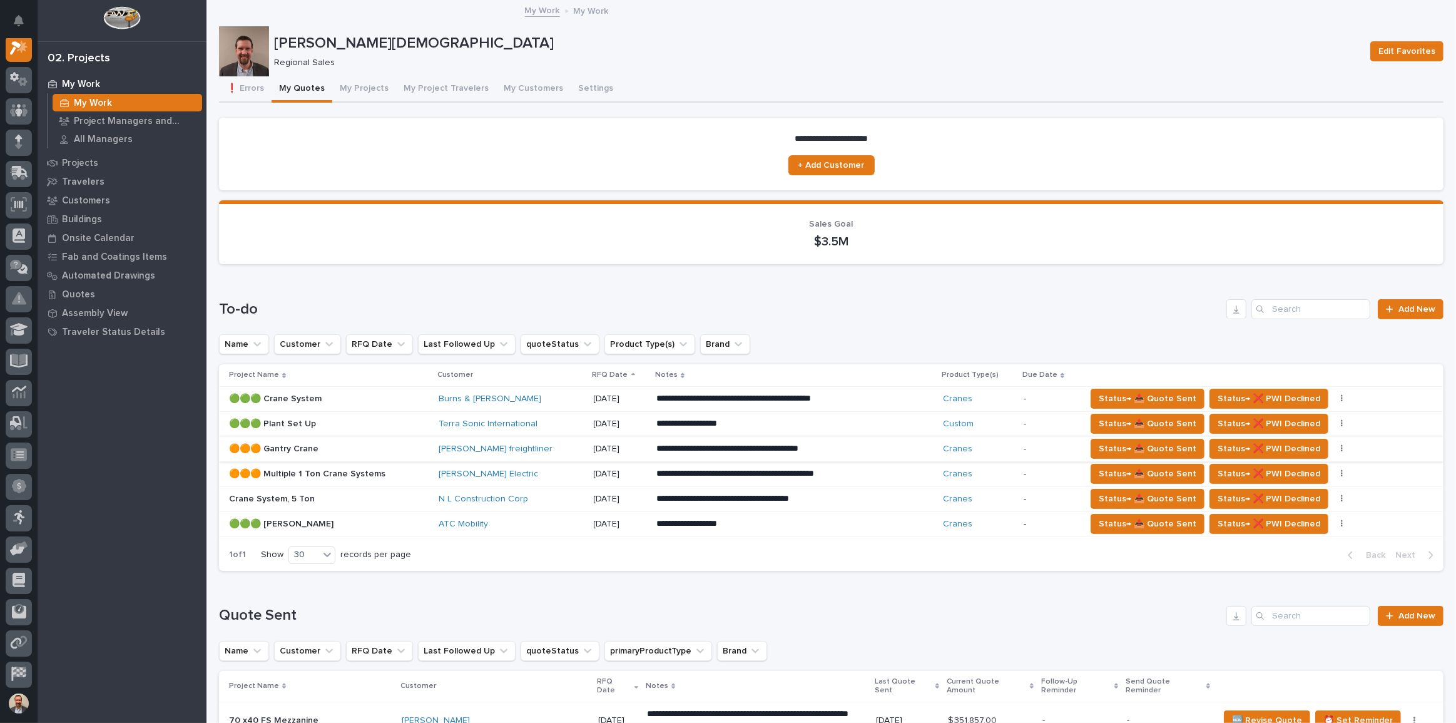
click at [873, 449] on icon "button" at bounding box center [1342, 448] width 3 height 9
click at [873, 449] on span "🚩 Edit Flags" at bounding box center [1270, 493] width 51 height 15
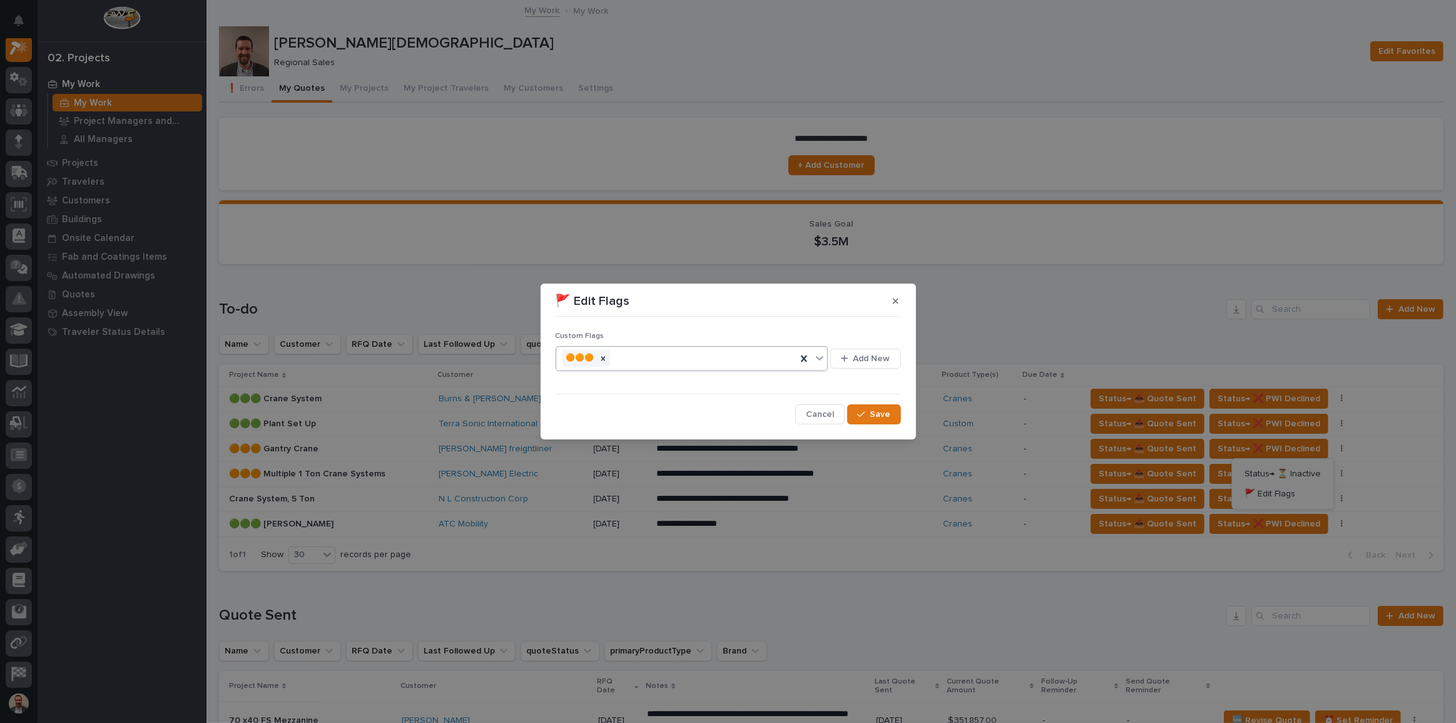
click at [823, 357] on icon at bounding box center [820, 358] width 8 height 4
click at [610, 358] on div at bounding box center [603, 358] width 14 height 17
click at [873, 414] on span "Save" at bounding box center [881, 414] width 21 height 11
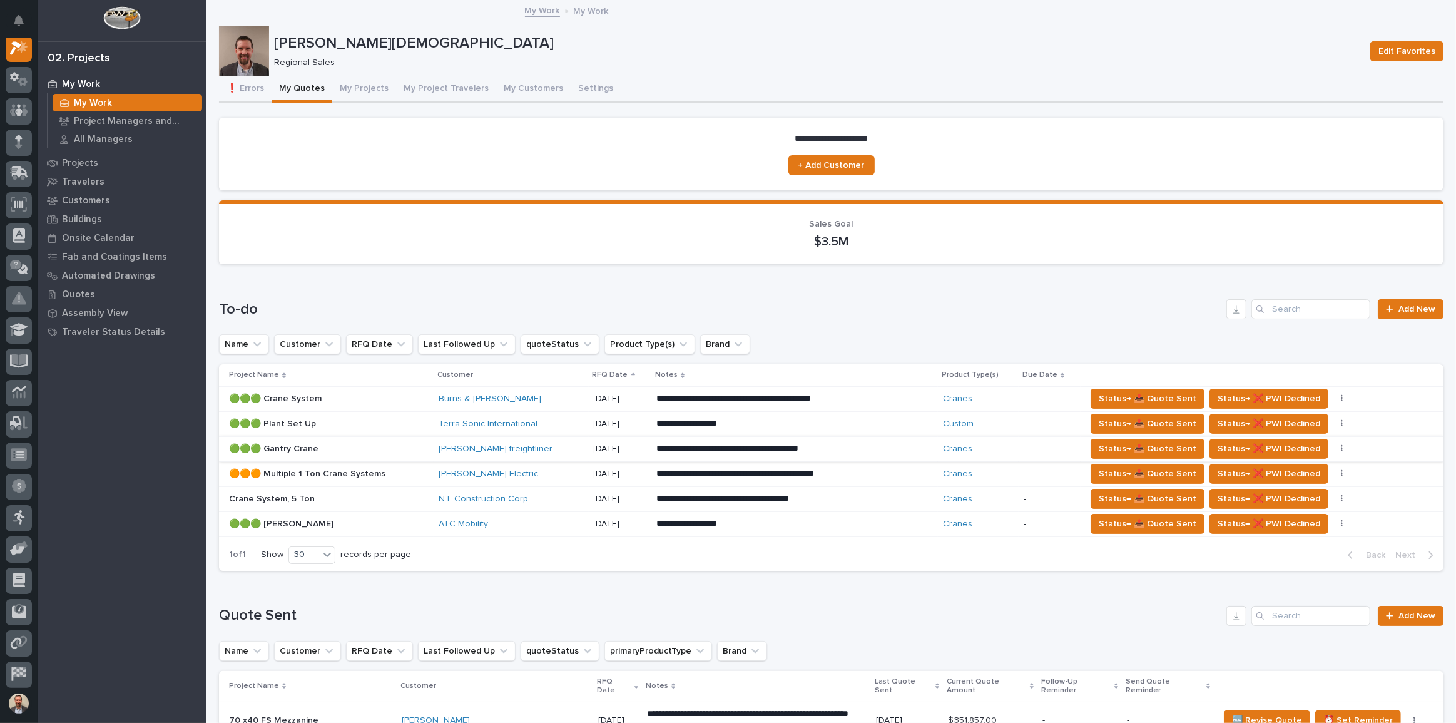
click at [873, 448] on button "button" at bounding box center [1343, 448] width 18 height 9
click at [873, 449] on span "🚩 Edit Flags" at bounding box center [1270, 493] width 51 height 15
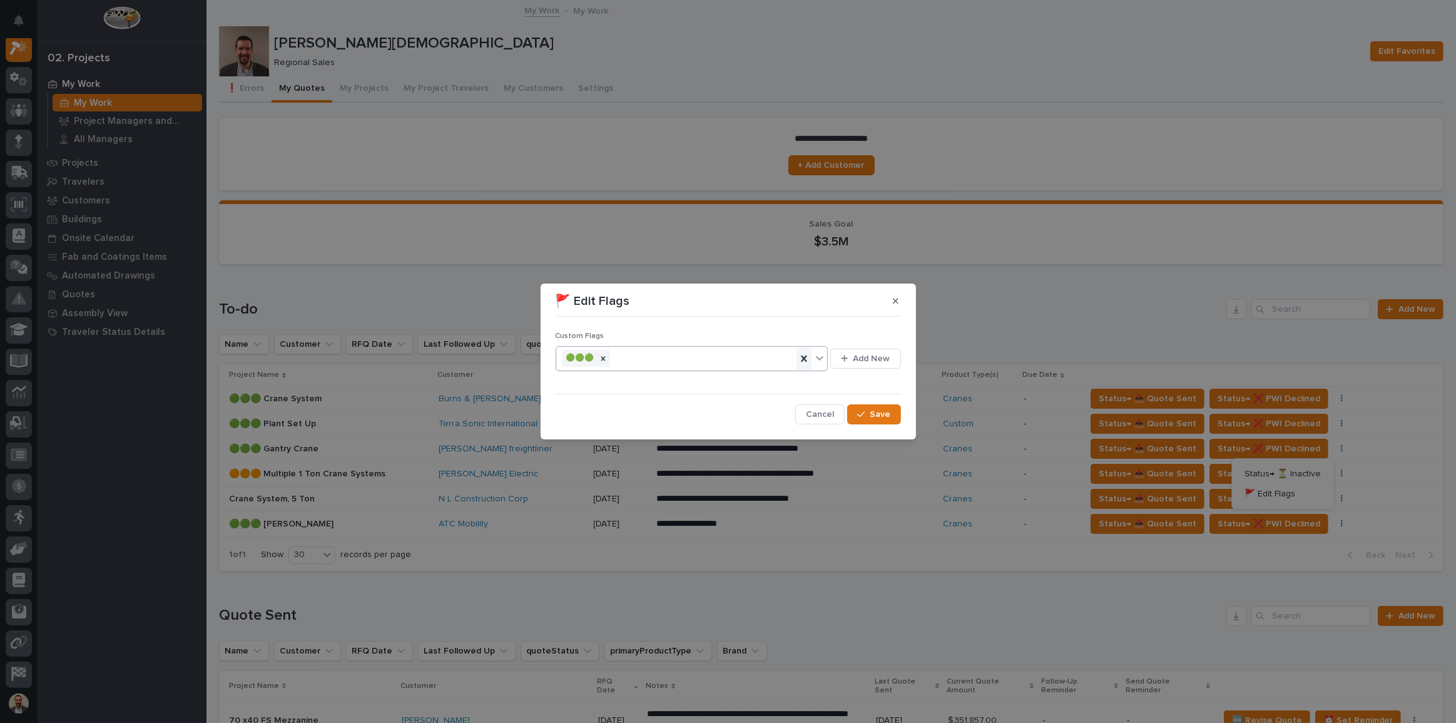
click at [801, 355] on icon at bounding box center [804, 358] width 13 height 13
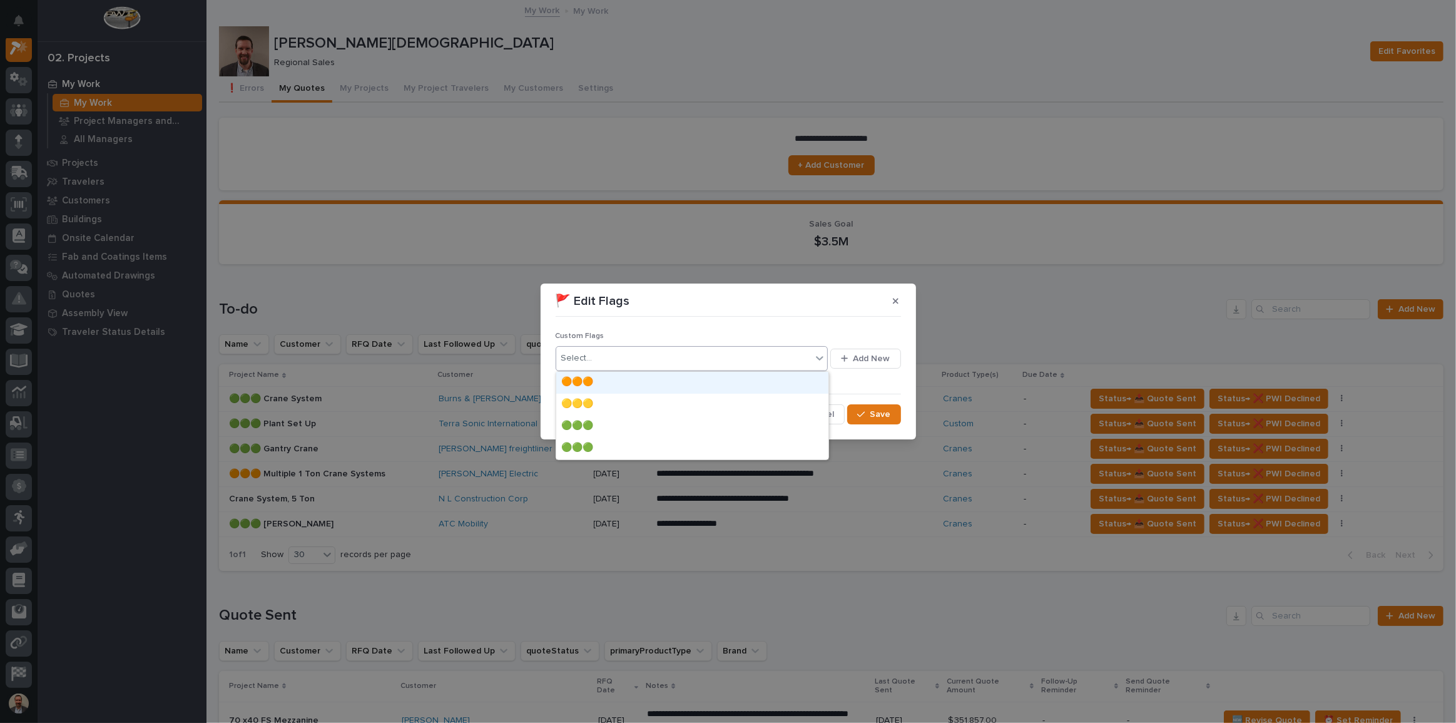
click at [818, 355] on icon at bounding box center [820, 358] width 13 height 13
click at [787, 402] on div "🟡🟡🟡" at bounding box center [692, 405] width 272 height 22
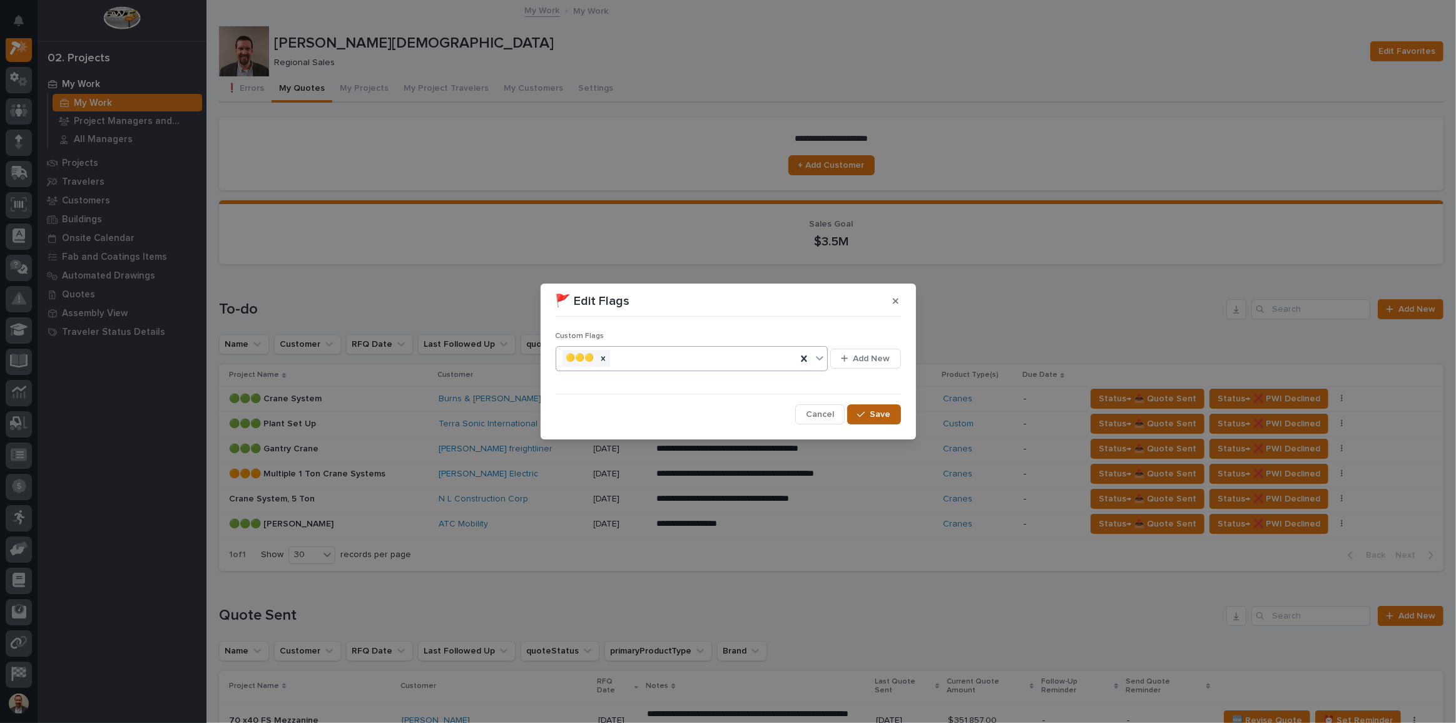
click at [873, 411] on span "Save" at bounding box center [881, 414] width 21 height 11
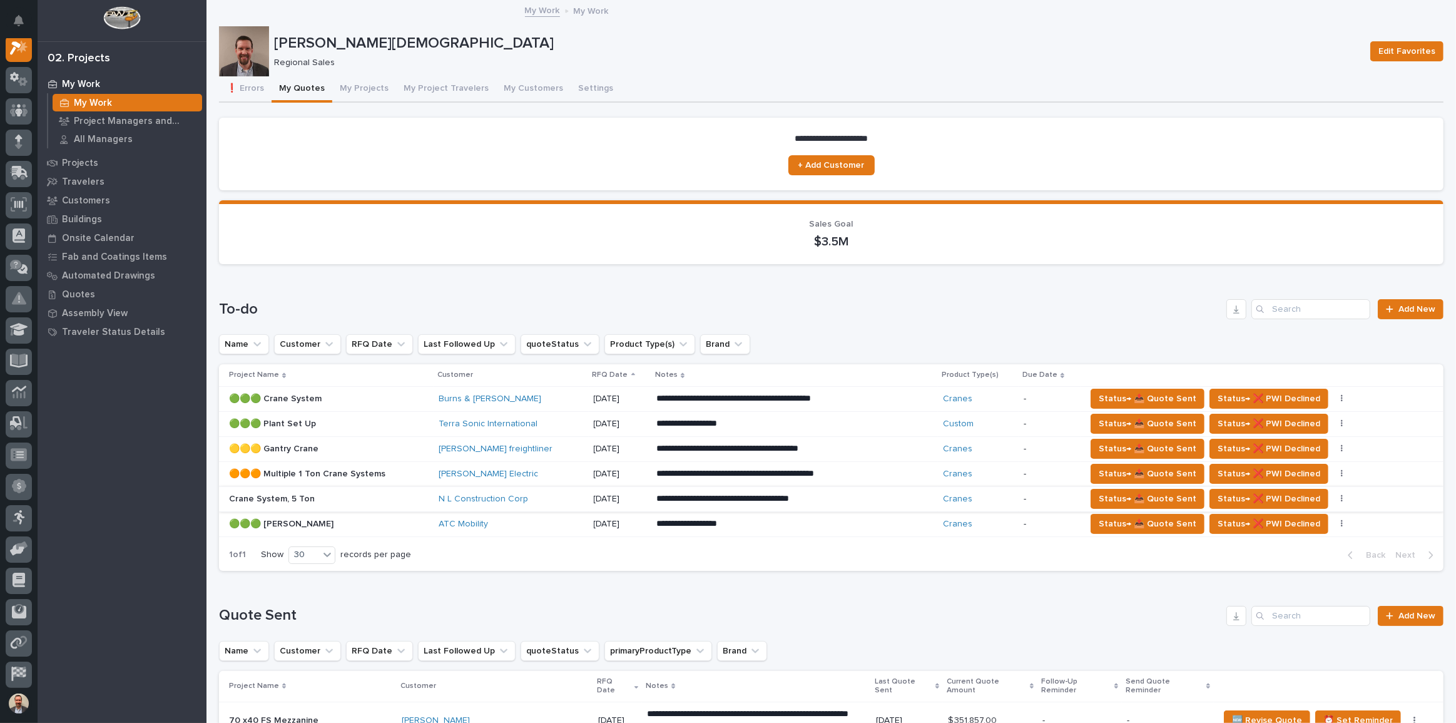
click at [873, 449] on button "button" at bounding box center [1343, 498] width 18 height 9
click at [873, 449] on span "🚩 Edit Flags" at bounding box center [1279, 523] width 51 height 15
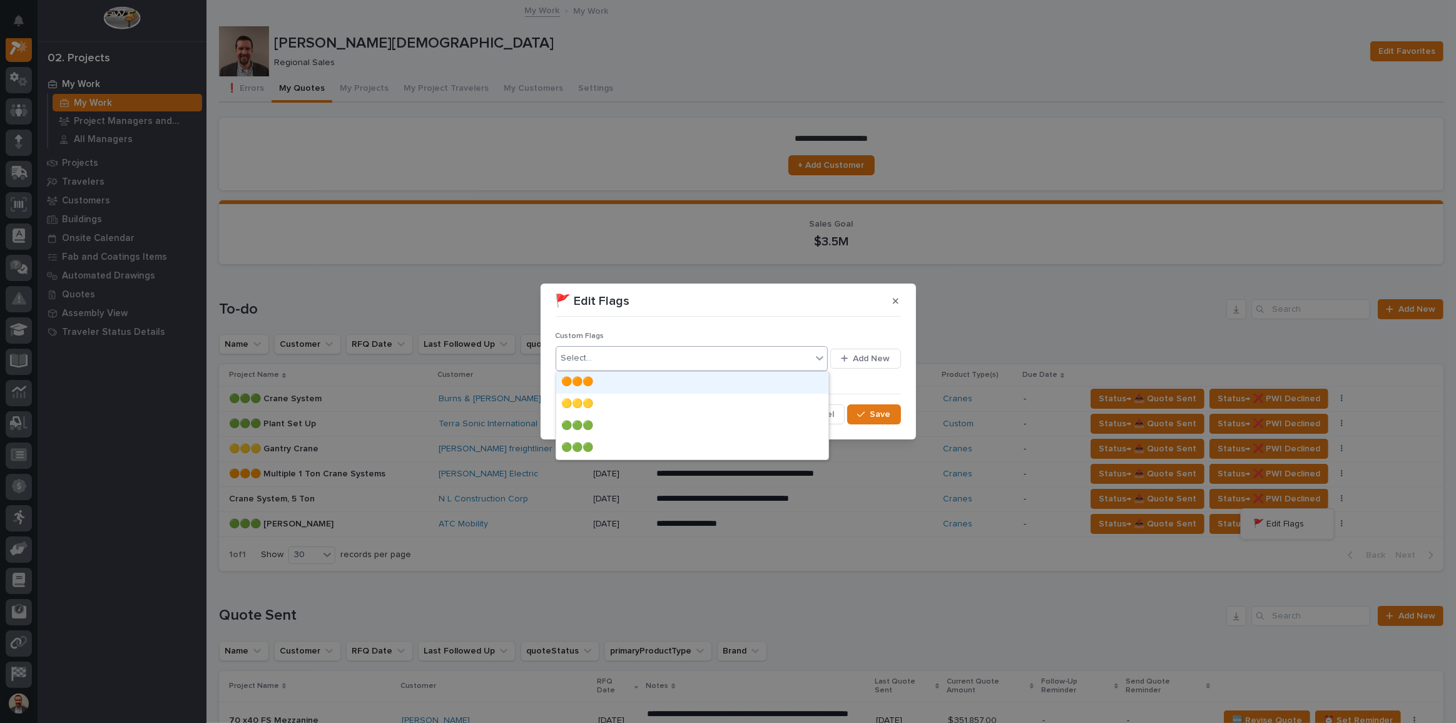
click at [822, 362] on icon at bounding box center [820, 358] width 13 height 13
drag, startPoint x: 785, startPoint y: 398, endPoint x: 801, endPoint y: 399, distance: 16.3
click at [785, 398] on div "🟡🟡🟡" at bounding box center [692, 405] width 272 height 22
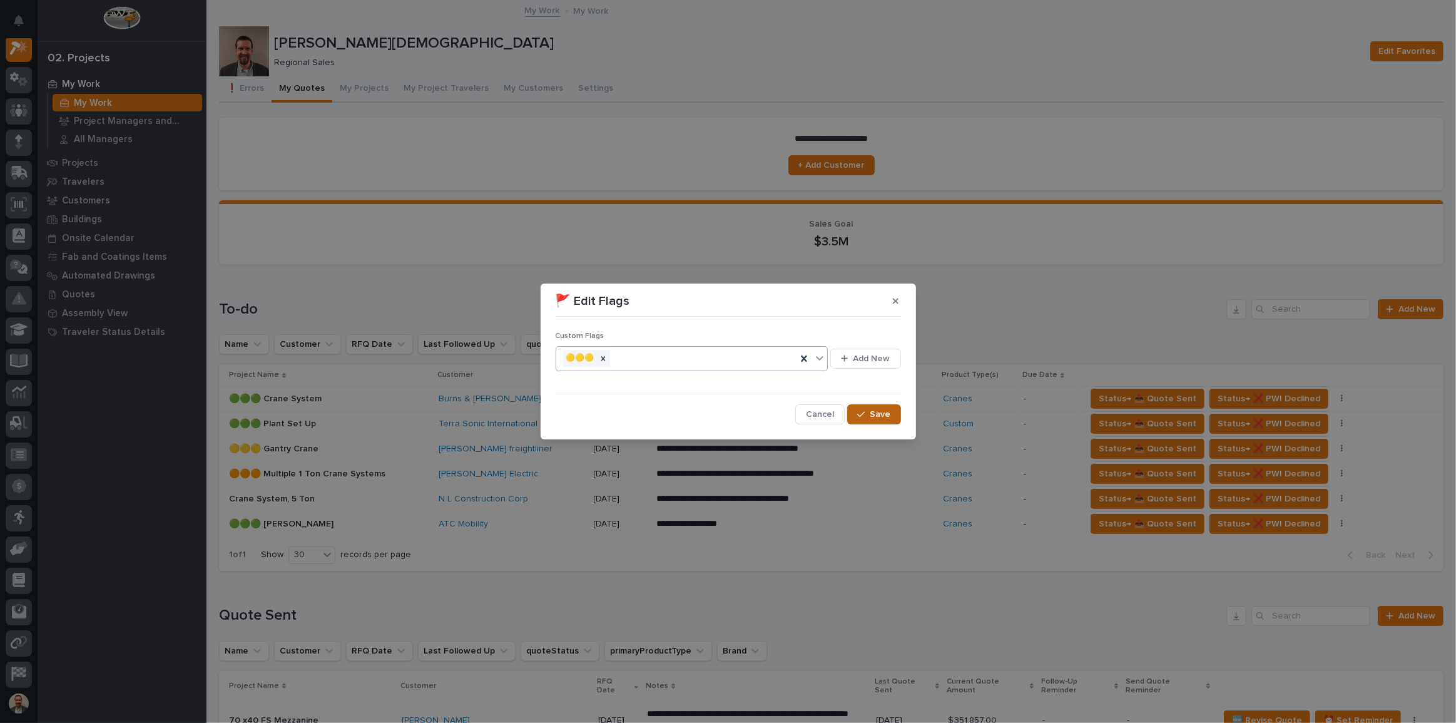
click at [864, 411] on icon "button" at bounding box center [861, 414] width 8 height 9
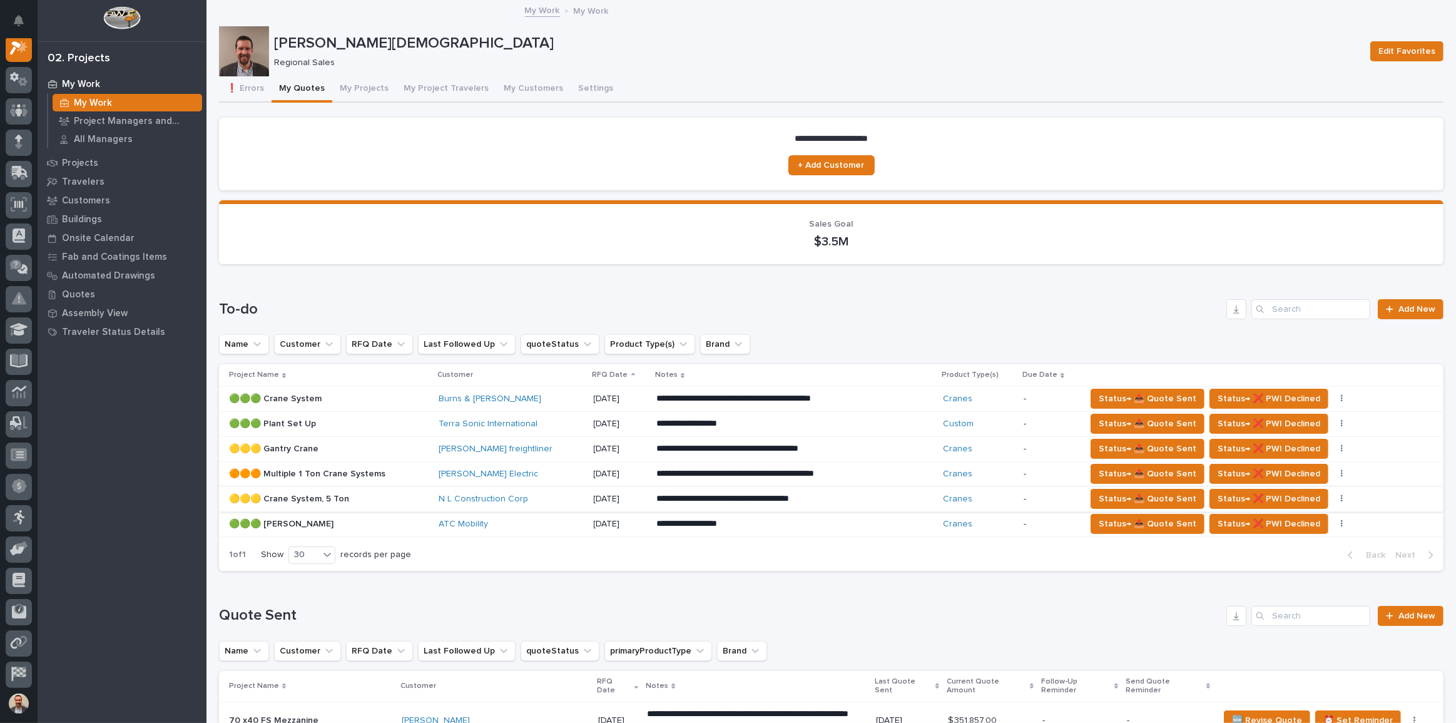
click at [873, 449] on button "button" at bounding box center [1343, 498] width 18 height 9
click at [873, 449] on span "🚩 Edit Flags" at bounding box center [1279, 523] width 51 height 15
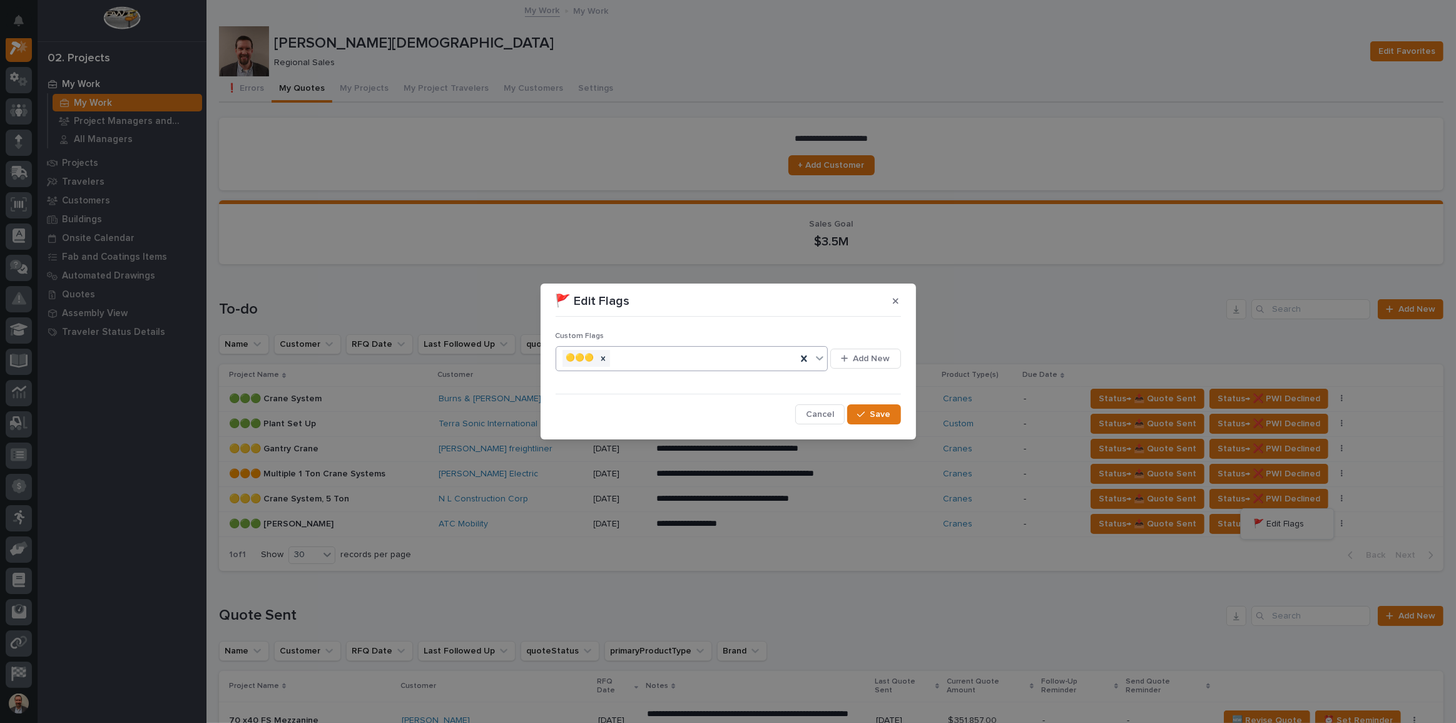
click at [820, 358] on icon at bounding box center [820, 358] width 13 height 13
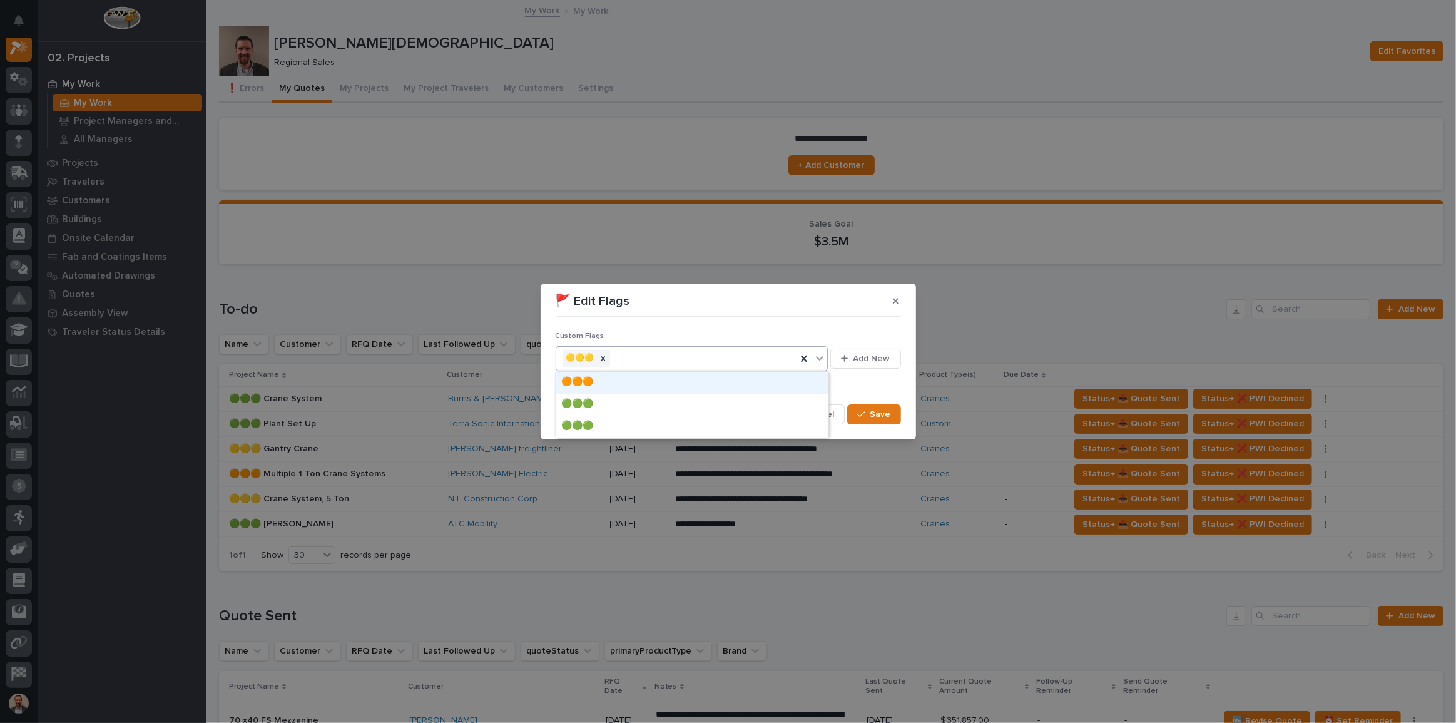
click at [665, 388] on div "🟠🟠🟠" at bounding box center [692, 383] width 272 height 22
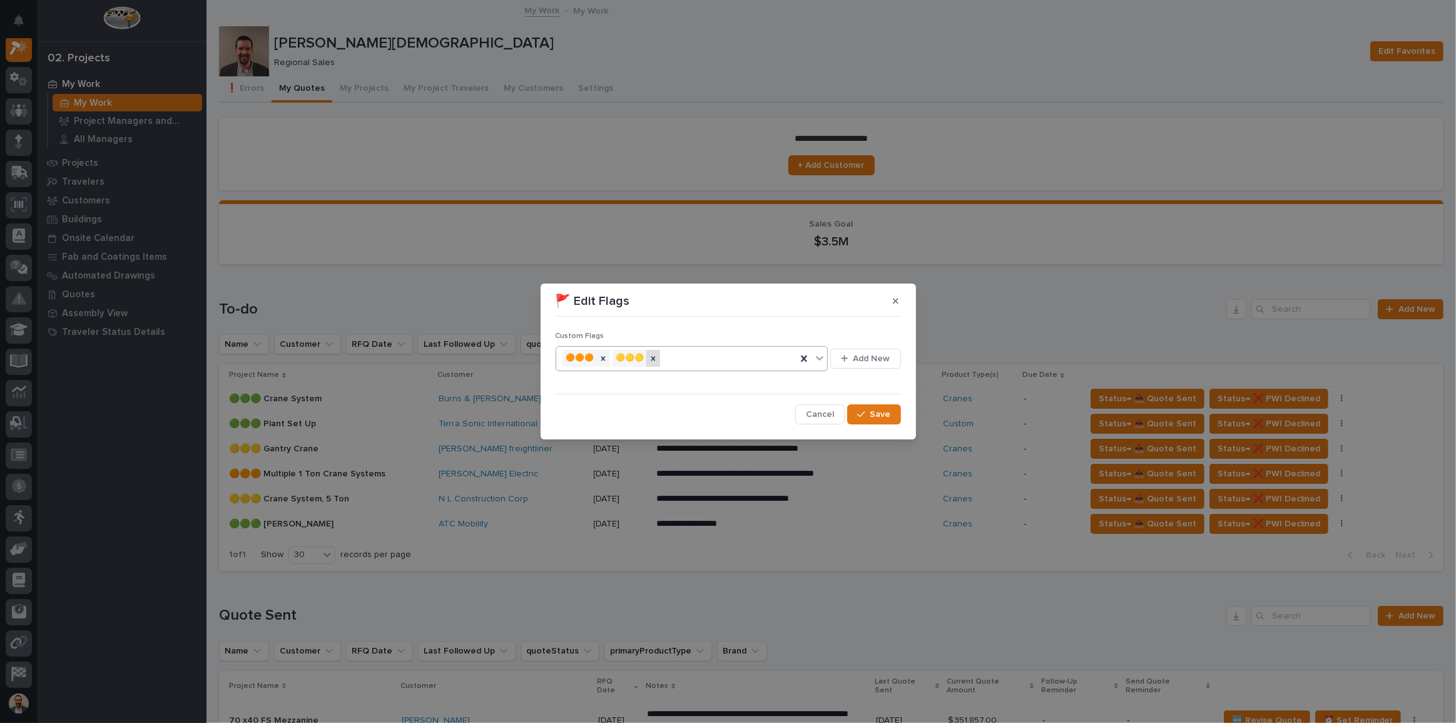
click at [658, 356] on icon at bounding box center [653, 358] width 9 height 9
click at [873, 416] on span "Save" at bounding box center [881, 414] width 21 height 11
